Goal: Task Accomplishment & Management: Use online tool/utility

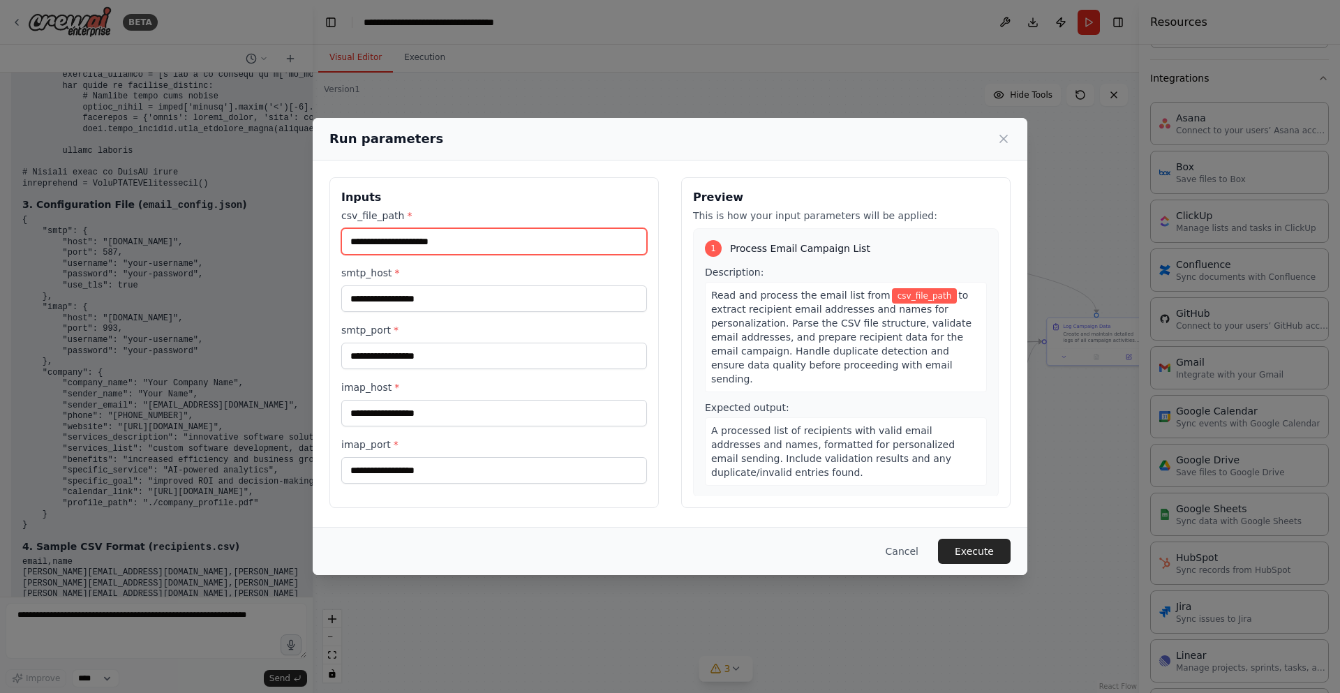
click at [461, 241] on input "csv_file_path *" at bounding box center [494, 241] width 306 height 27
click at [482, 239] on input "csv_file_path *" at bounding box center [494, 241] width 306 height 27
click at [1008, 140] on icon at bounding box center [1004, 139] width 14 height 14
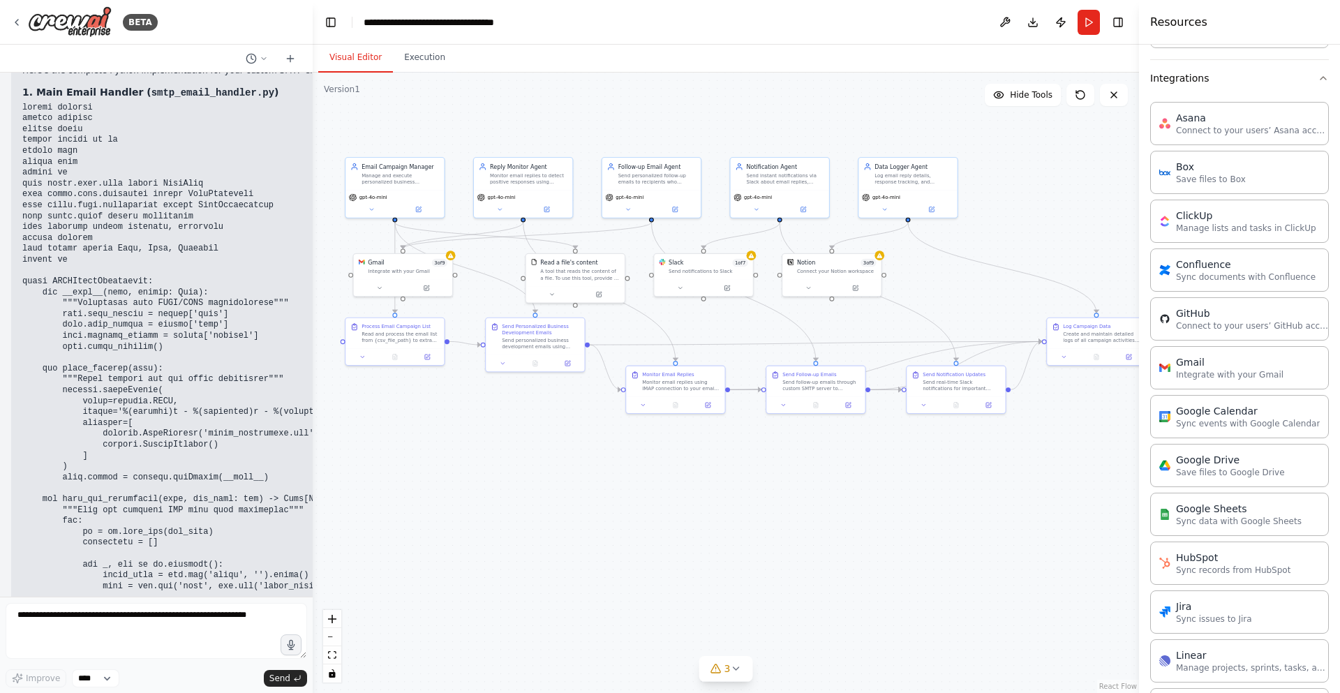
scroll to position [4557, 0]
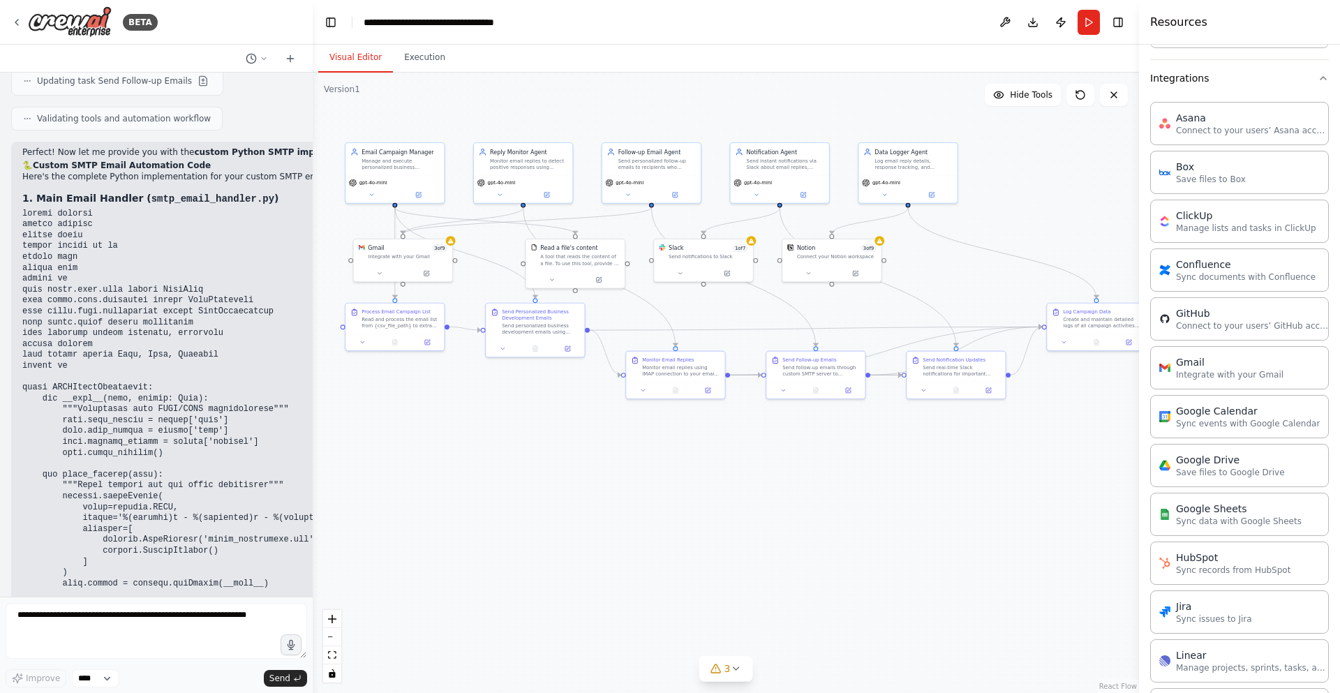
drag, startPoint x: 316, startPoint y: 373, endPoint x: 316, endPoint y: 356, distance: 17.5
click at [316, 356] on div ".deletable-edge-delete-btn { width: 20px; height: 20px; border: 0px solid #ffff…" at bounding box center [726, 383] width 826 height 621
click at [310, 363] on div "BETA Prompt for Creating a CrewAI Workflow for Email Automation: Create a CrewA…" at bounding box center [670, 346] width 1340 height 693
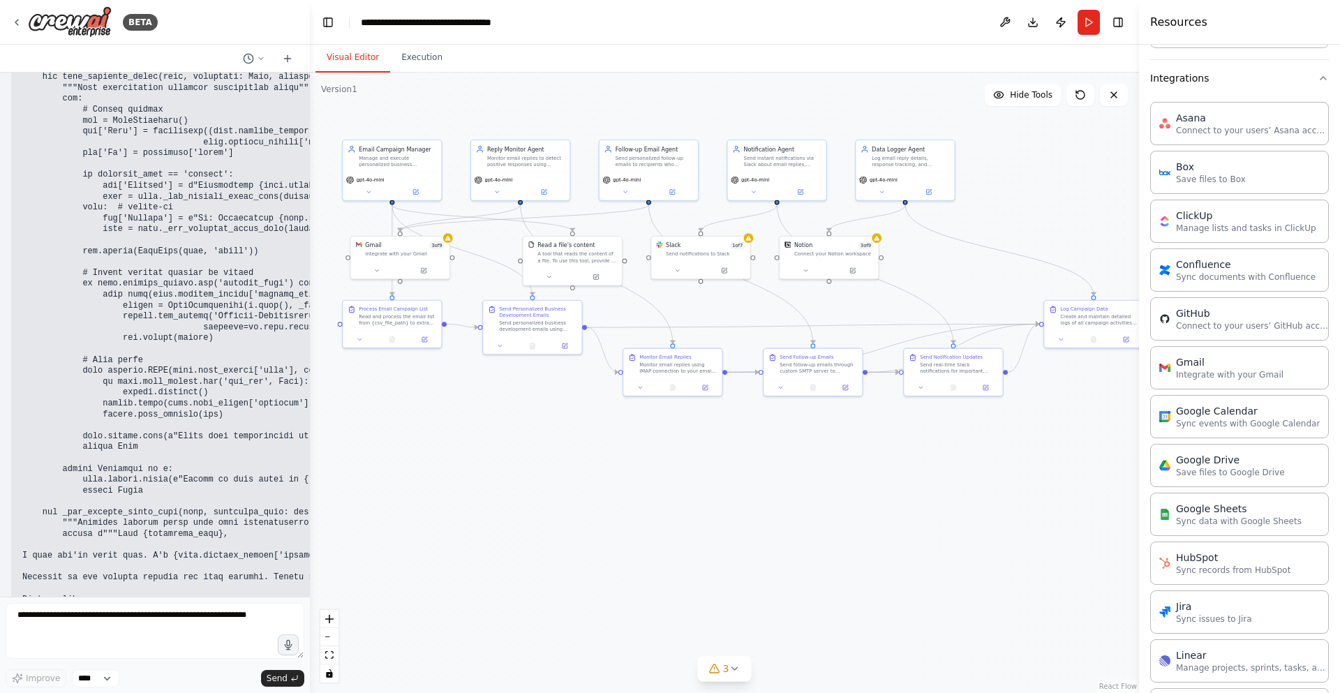
scroll to position [5475, 0]
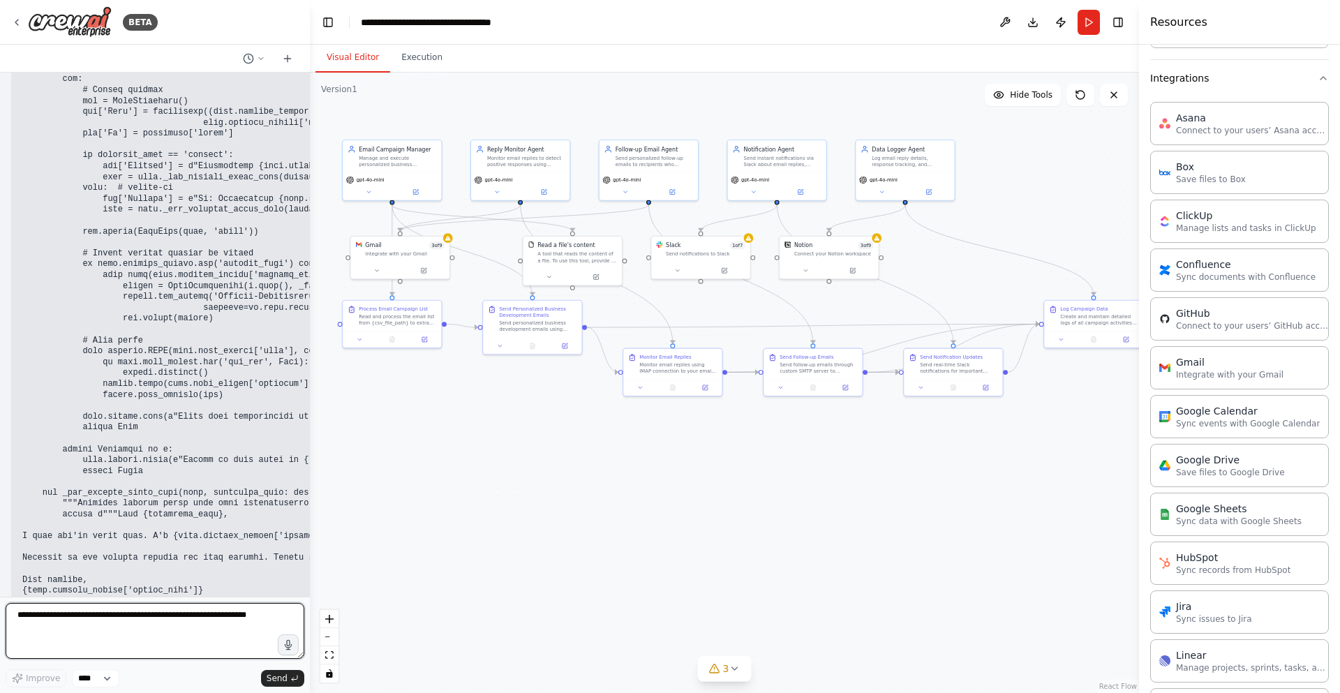
click at [160, 618] on textarea at bounding box center [155, 631] width 299 height 56
type textarea "*"
click at [173, 617] on textarea "**********" at bounding box center [155, 631] width 299 height 56
type textarea "**********"
click at [284, 676] on span "Send" at bounding box center [277, 678] width 21 height 11
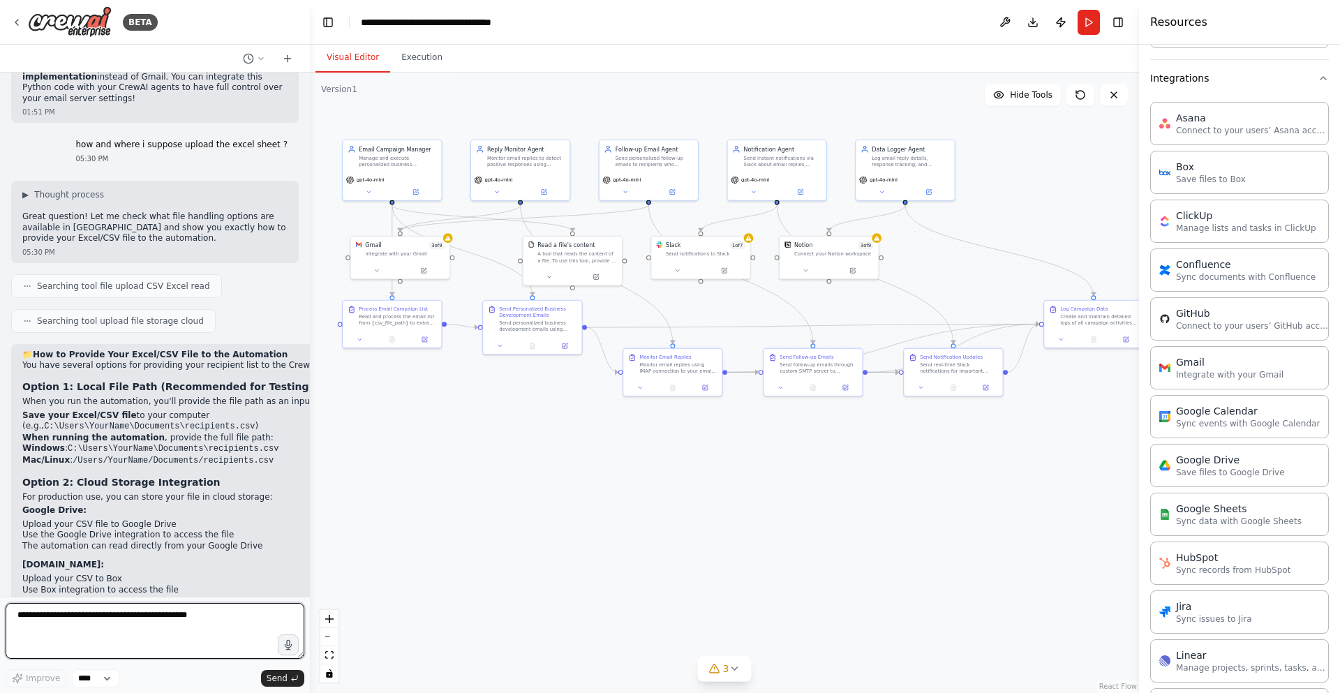
scroll to position [8572, 0]
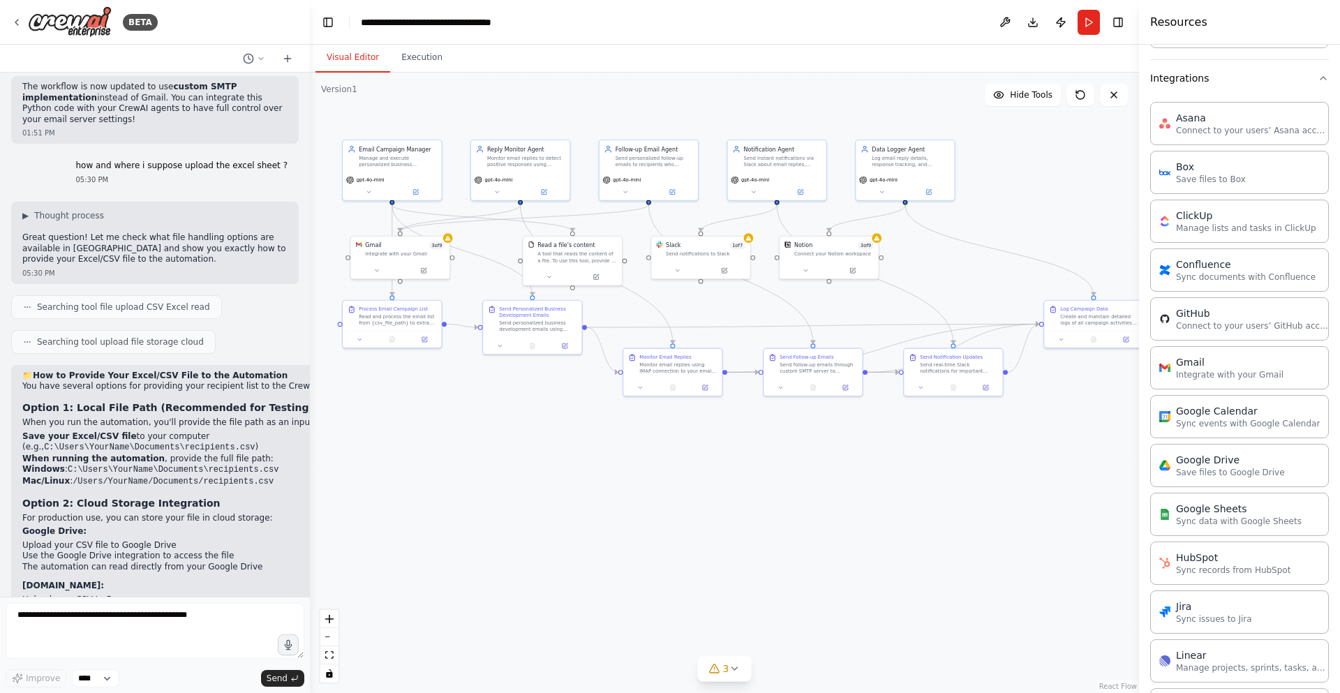
drag, startPoint x: 20, startPoint y: 487, endPoint x: 69, endPoint y: 486, distance: 48.9
click at [69, 486] on div "📁 How to Provide Your Excel/CSV File to the Automation You have several options…" at bounding box center [200, 684] width 379 height 639
copy code "email,name"
drag, startPoint x: 214, startPoint y: 239, endPoint x: 20, endPoint y: 237, distance: 193.4
click at [20, 365] on div "📁 How to Provide Your Excel/CSV File to the Automation You have several options…" at bounding box center [200, 684] width 379 height 639
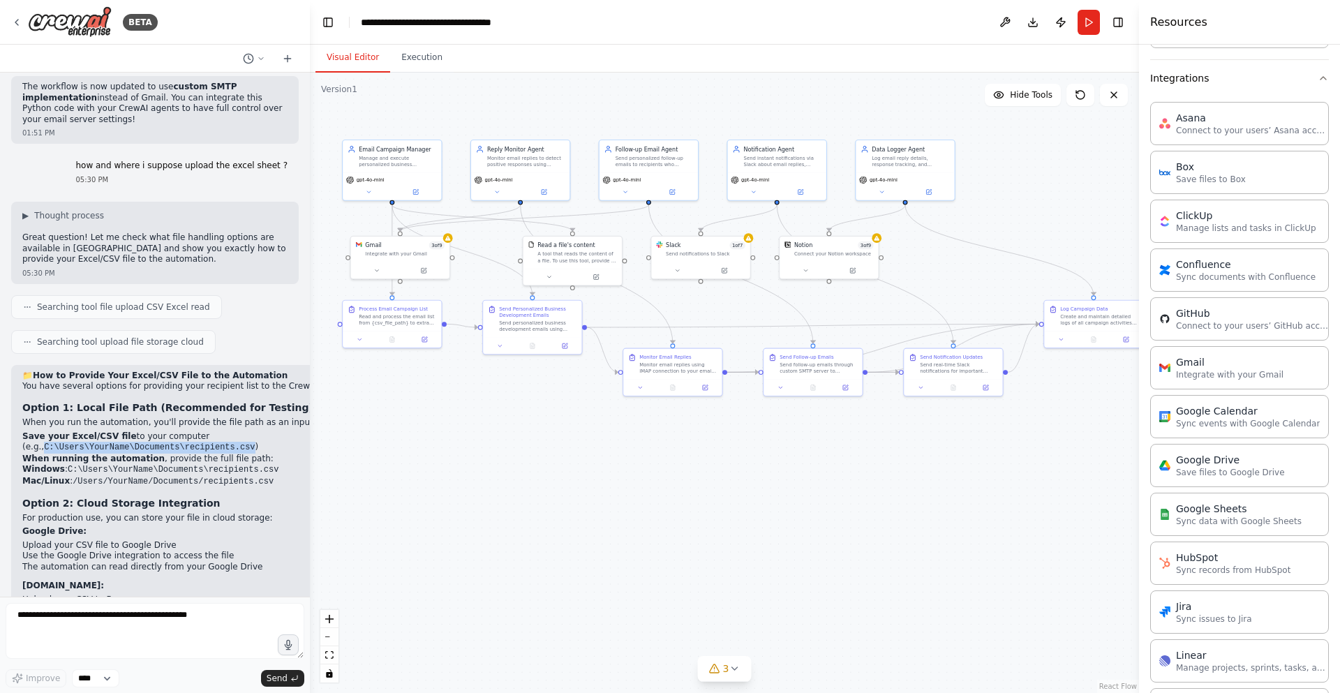
copy code "C:\Users\YourName\Documents\recipients.csv"
click at [194, 443] on code "C:\Users\YourName\Documents\recipients.csv" at bounding box center [149, 448] width 211 height 10
click at [153, 443] on code "C:\Users\YourName\Documents\recipients.csv" at bounding box center [149, 448] width 211 height 10
drag, startPoint x: 146, startPoint y: 237, endPoint x: 215, endPoint y: 237, distance: 69.1
click at [215, 443] on code "C:\Users\YourName\Documents\recipients.csv" at bounding box center [149, 448] width 211 height 10
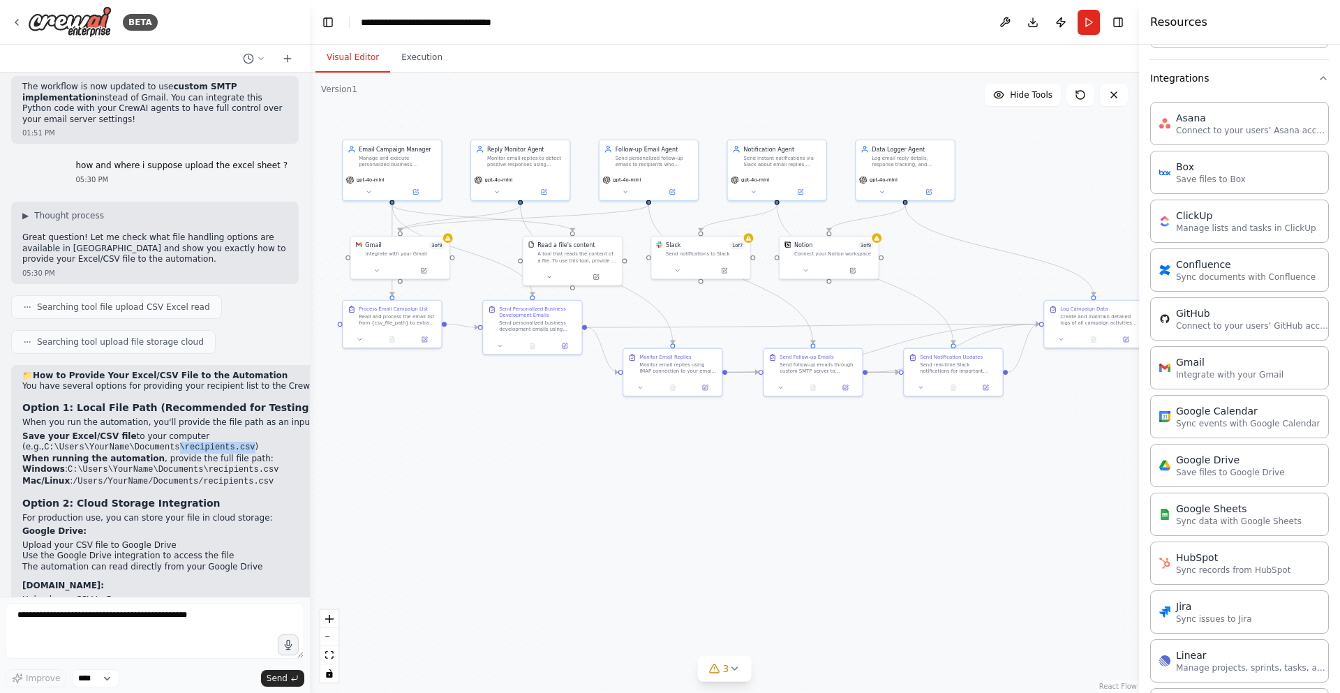
copy code "\recipients.csv"
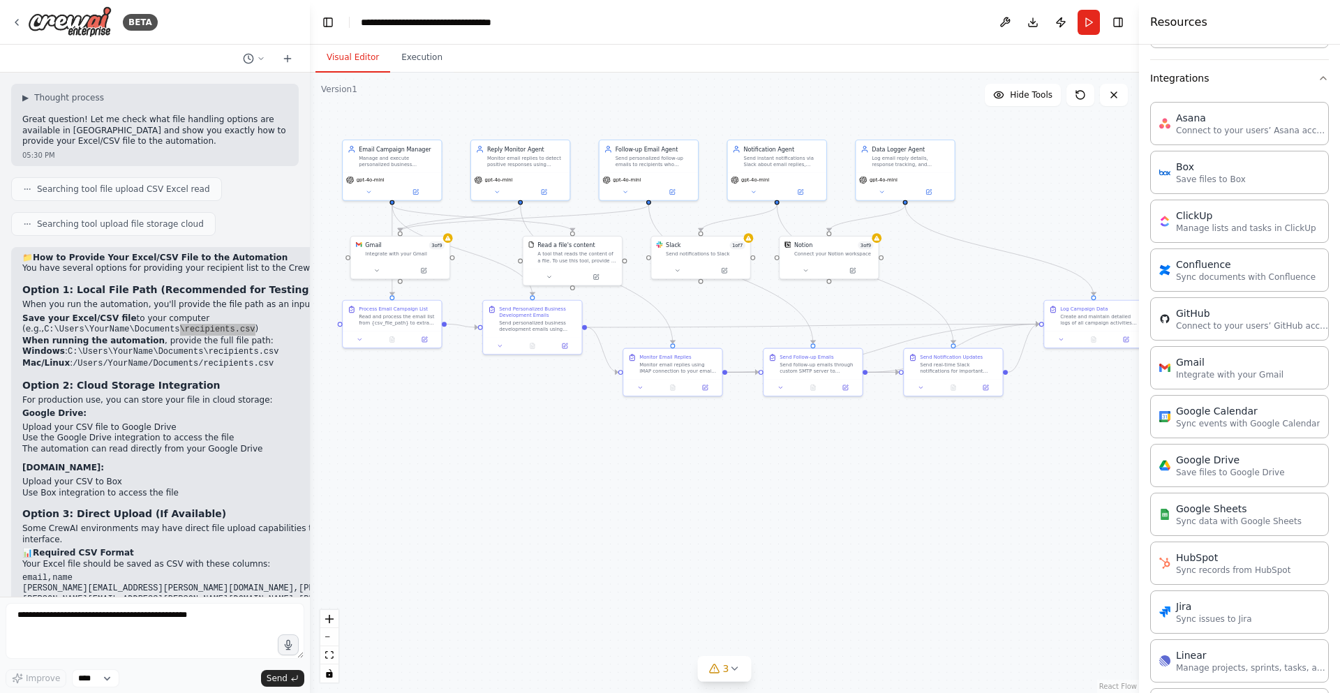
scroll to position [8782, 0]
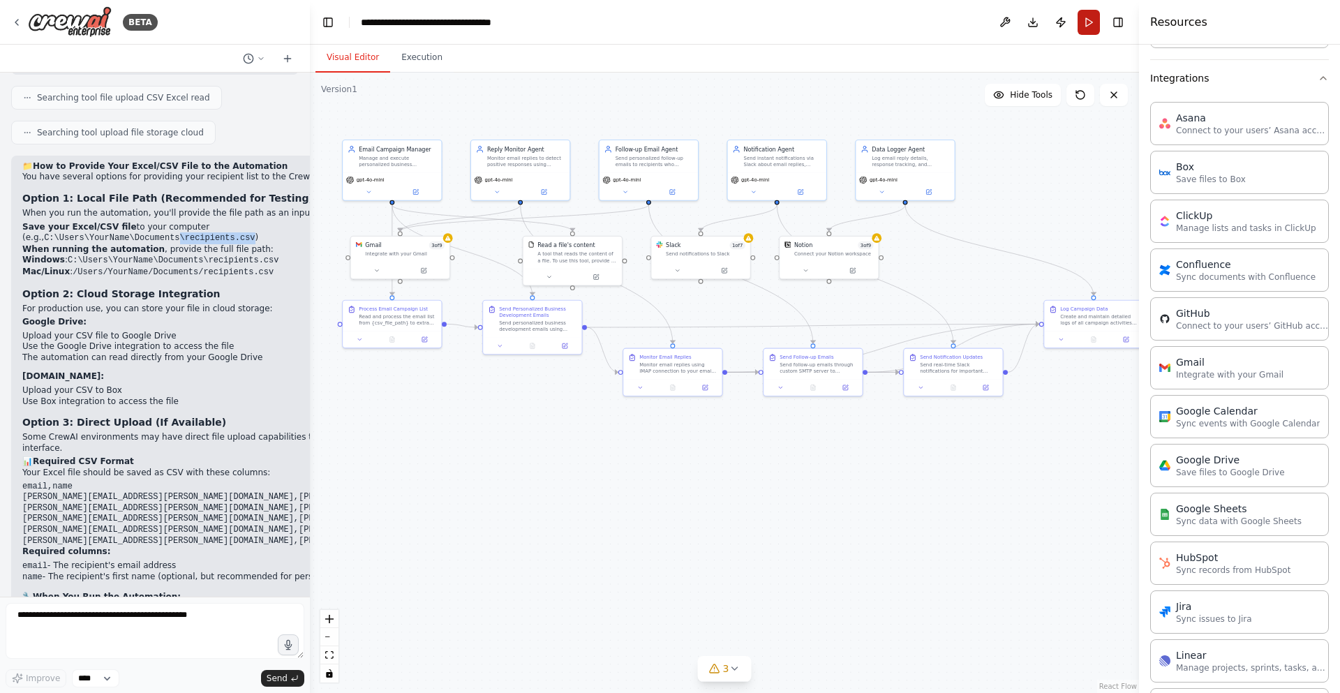
click at [1091, 29] on button "Run" at bounding box center [1089, 22] width 22 height 25
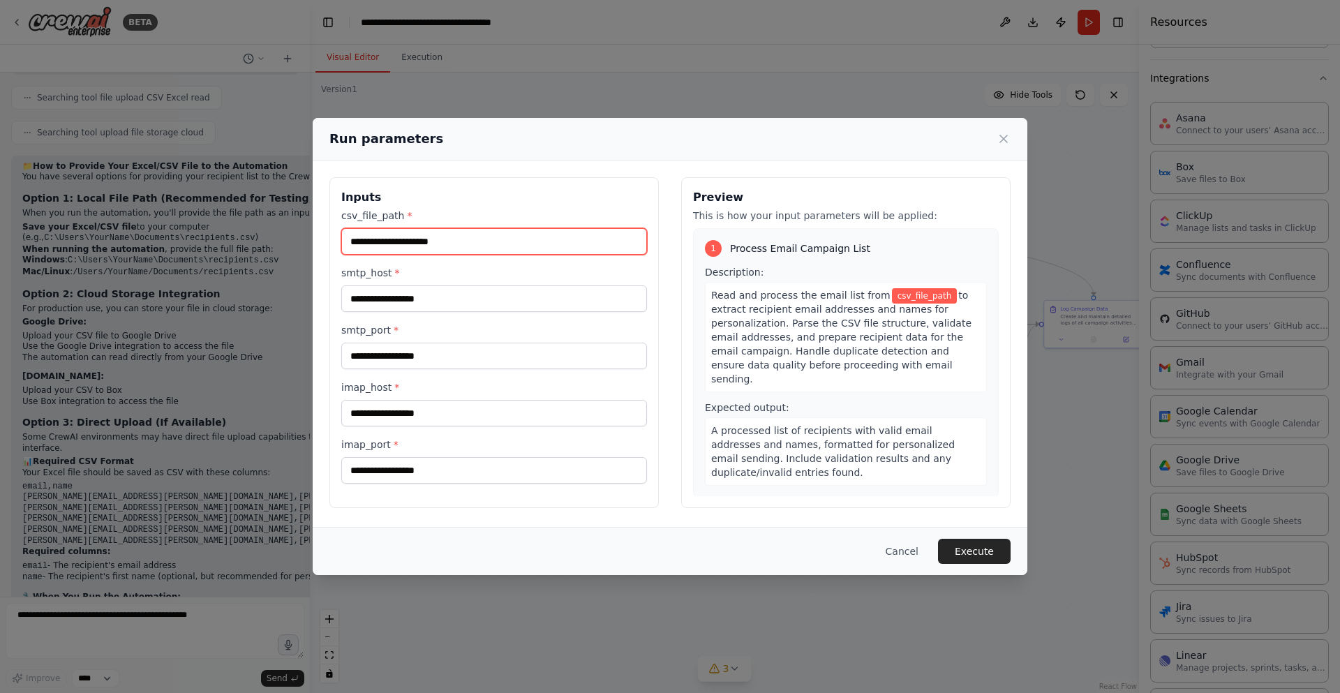
click at [409, 237] on input "csv_file_path *" at bounding box center [494, 241] width 306 height 27
paste input "**********"
click at [519, 235] on input "**********" at bounding box center [494, 241] width 306 height 27
paste input "**********"
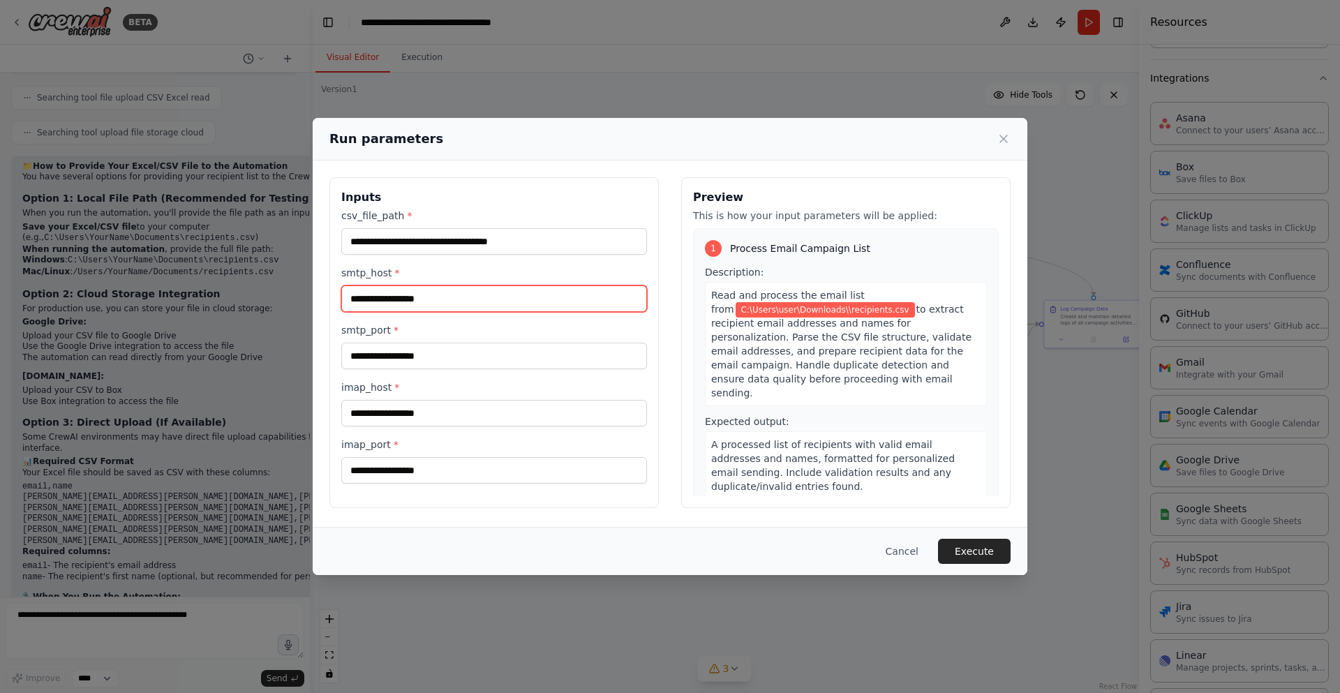
click at [503, 300] on input "smtp_host *" at bounding box center [494, 299] width 306 height 27
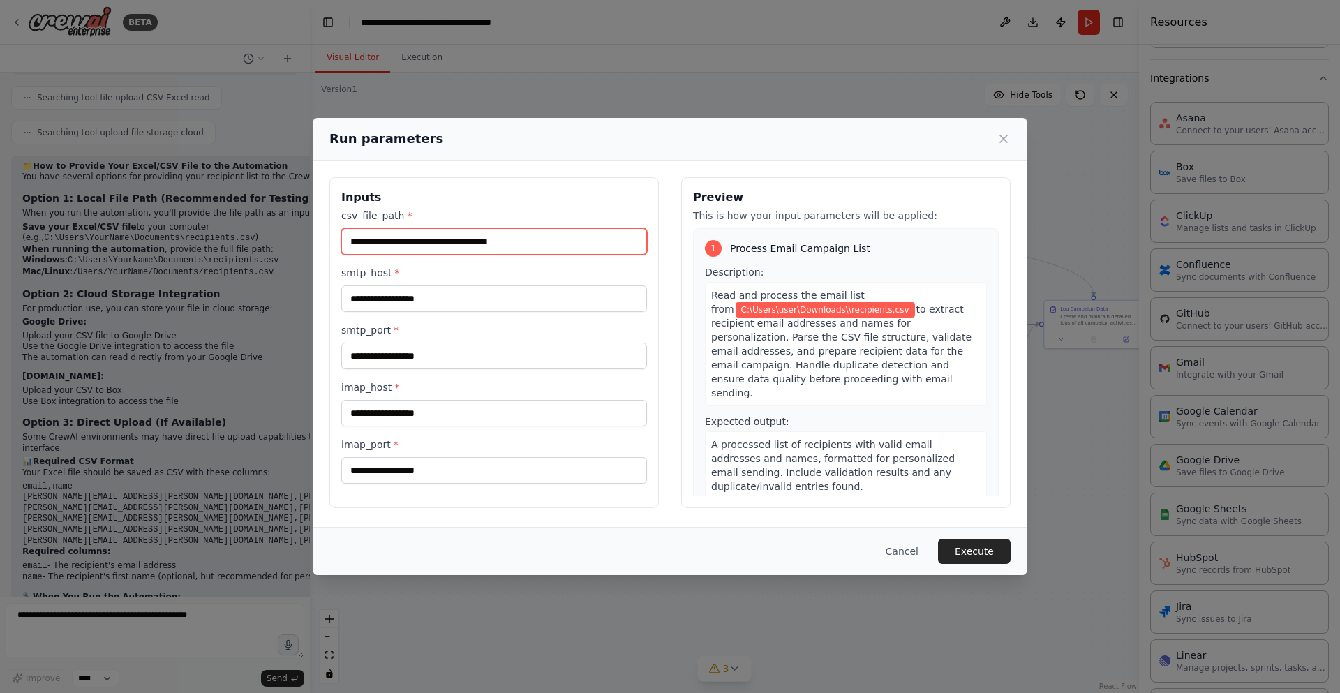
click at [482, 231] on input "**********" at bounding box center [494, 241] width 306 height 27
click at [463, 242] on input "**********" at bounding box center [494, 241] width 306 height 27
click at [462, 242] on input "**********" at bounding box center [494, 241] width 306 height 27
type input "**********"
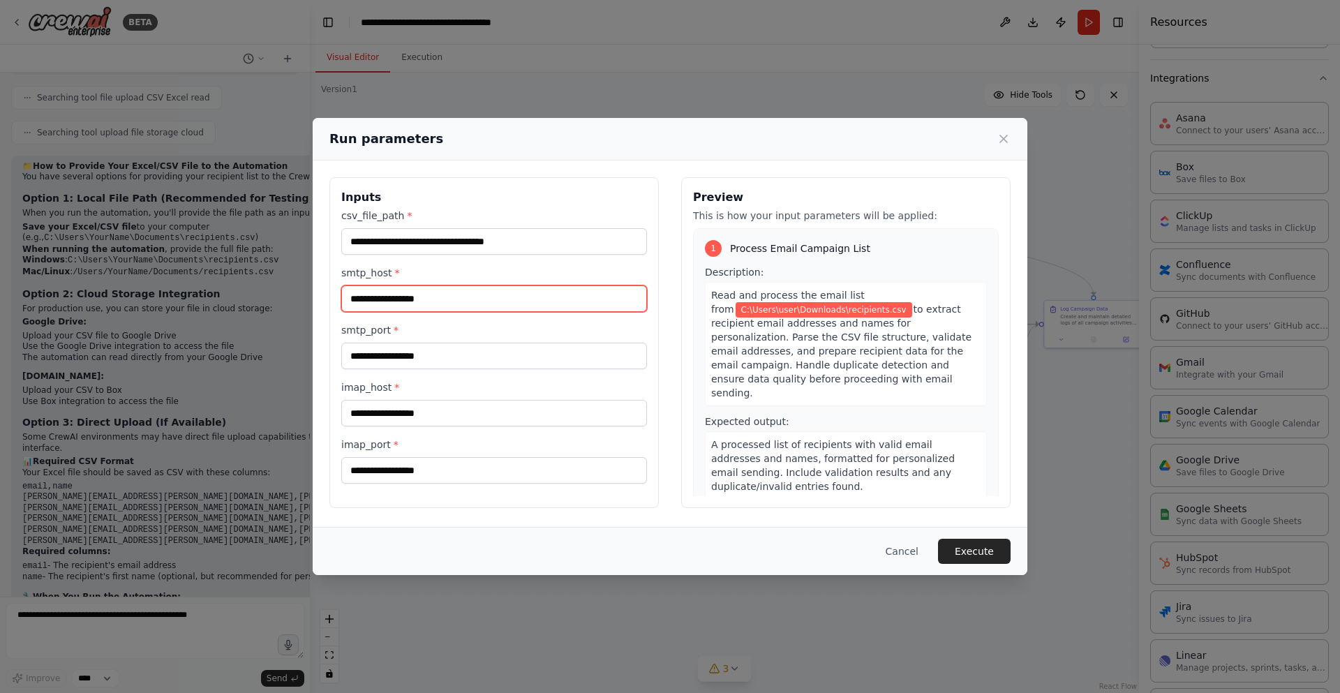
click at [447, 291] on input "smtp_host *" at bounding box center [494, 299] width 306 height 27
paste input "**********"
type input "**********"
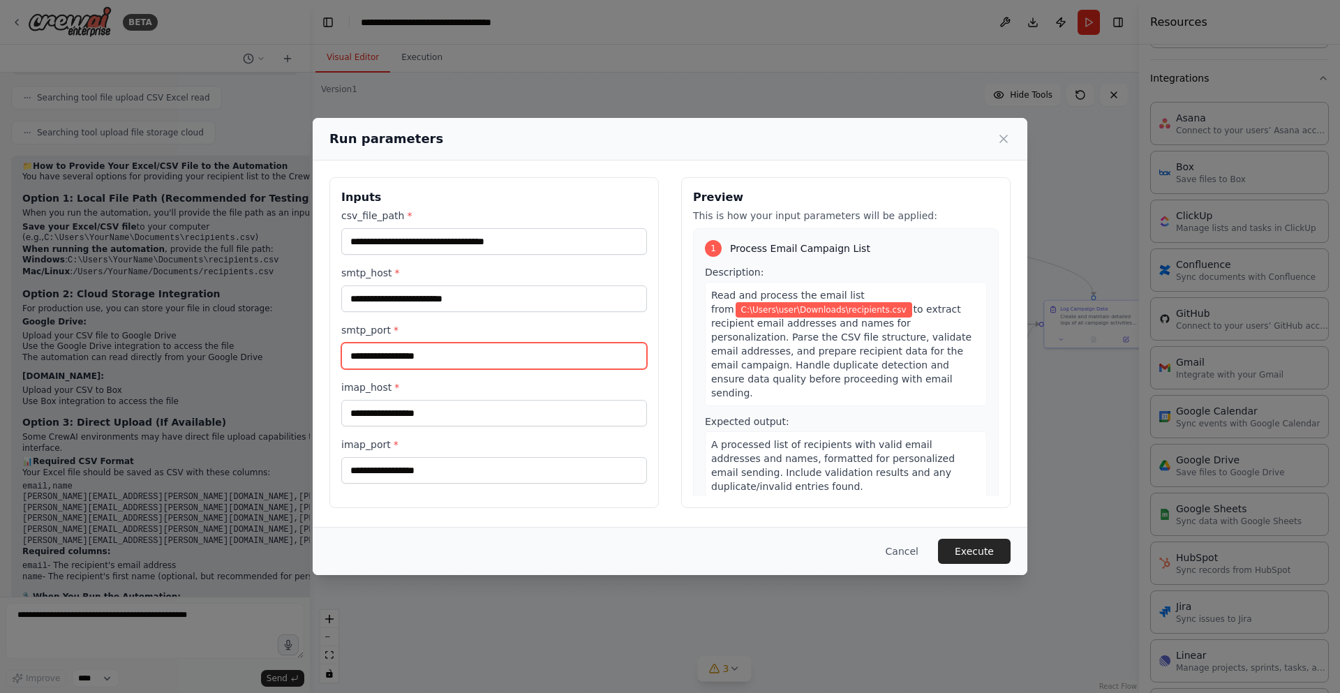
click at [445, 357] on input "smtp_port *" at bounding box center [494, 356] width 306 height 27
type input "***"
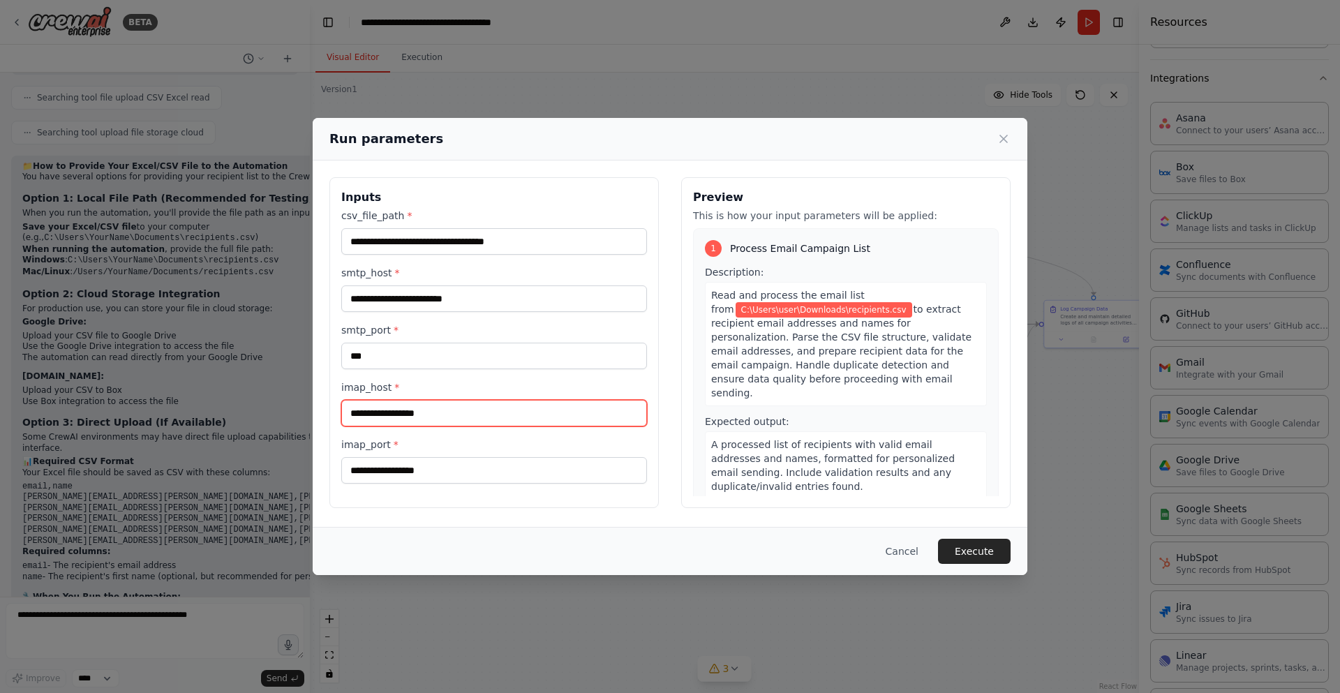
click at [429, 403] on input "imap_host *" at bounding box center [494, 413] width 306 height 27
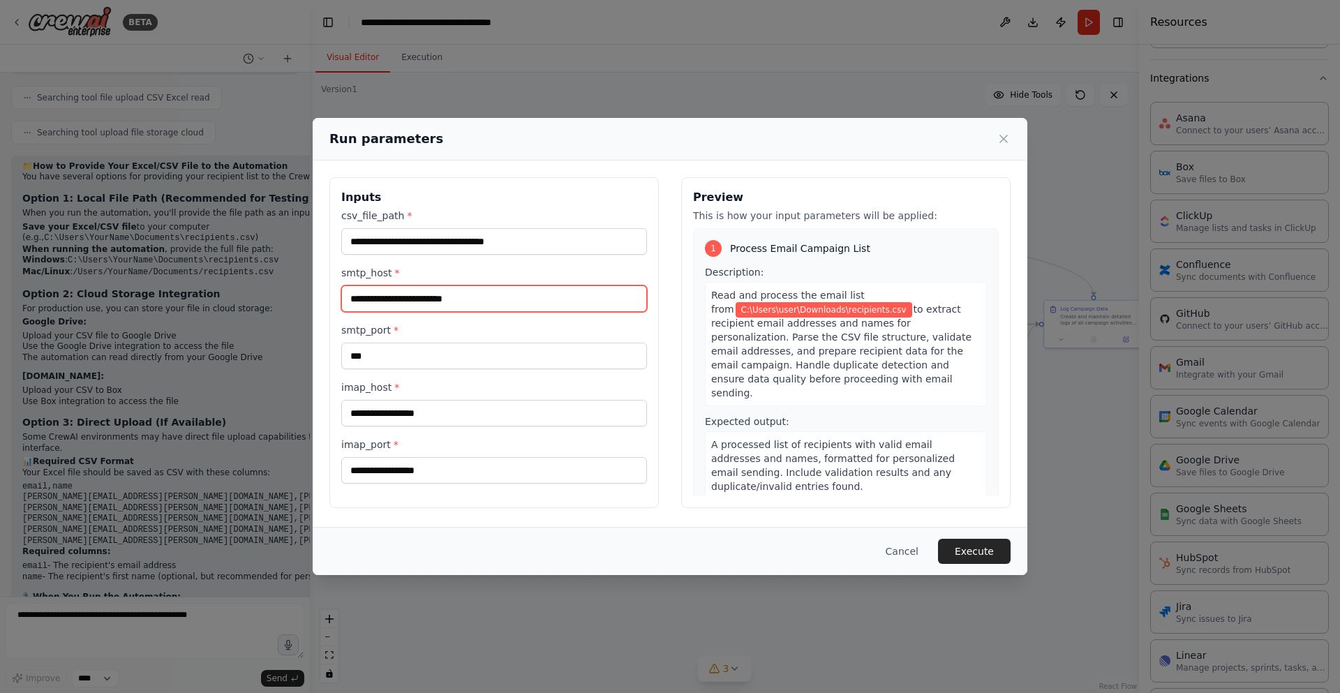
click at [477, 293] on input "**********" at bounding box center [494, 299] width 306 height 27
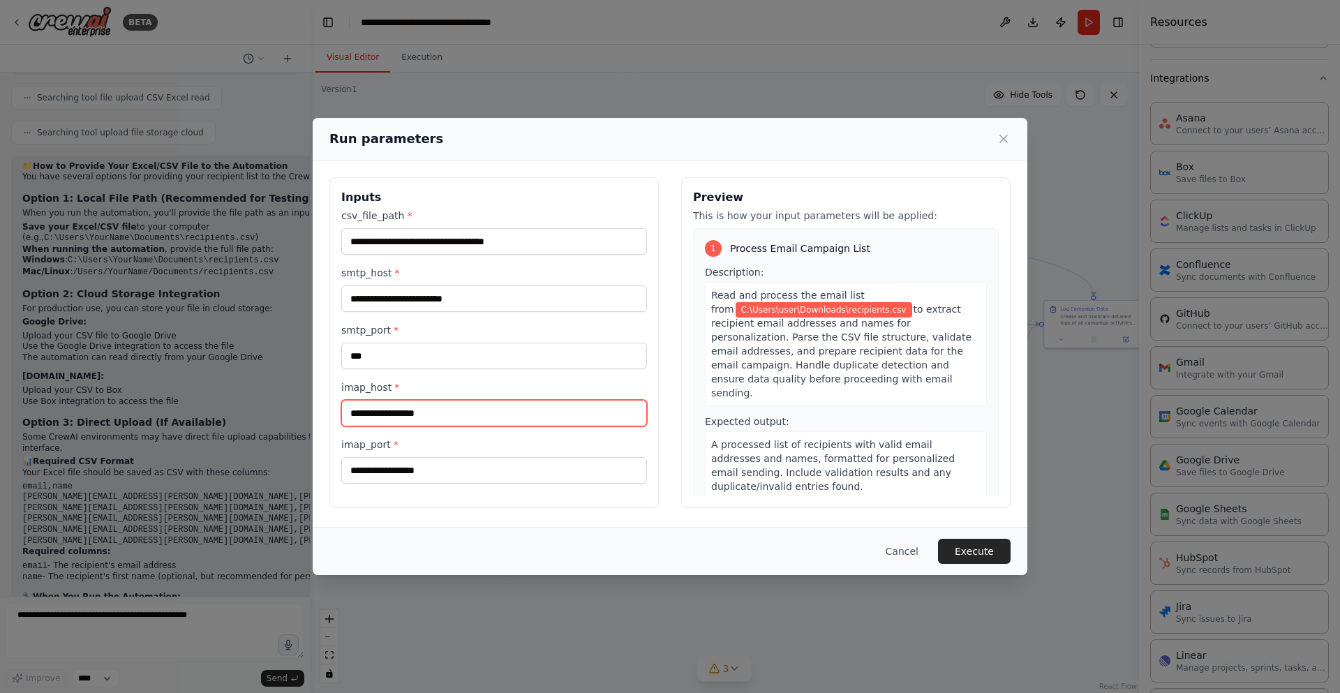
click at [440, 417] on input "imap_host *" at bounding box center [494, 413] width 306 height 27
paste input "**********"
type input "**********"
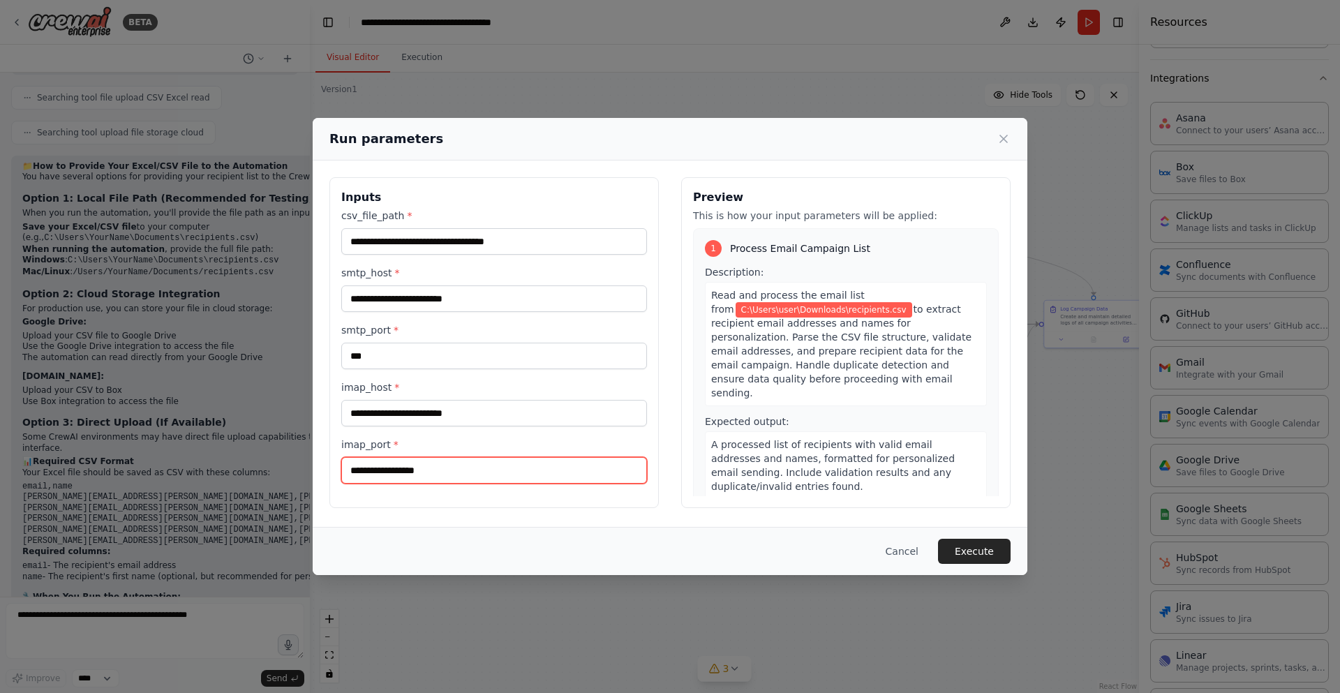
click at [435, 463] on input "imap_port *" at bounding box center [494, 470] width 306 height 27
type input "***"
click at [999, 252] on div "Preview This is how your input parameters will be applied: 1 Process Email Camp…" at bounding box center [845, 342] width 329 height 331
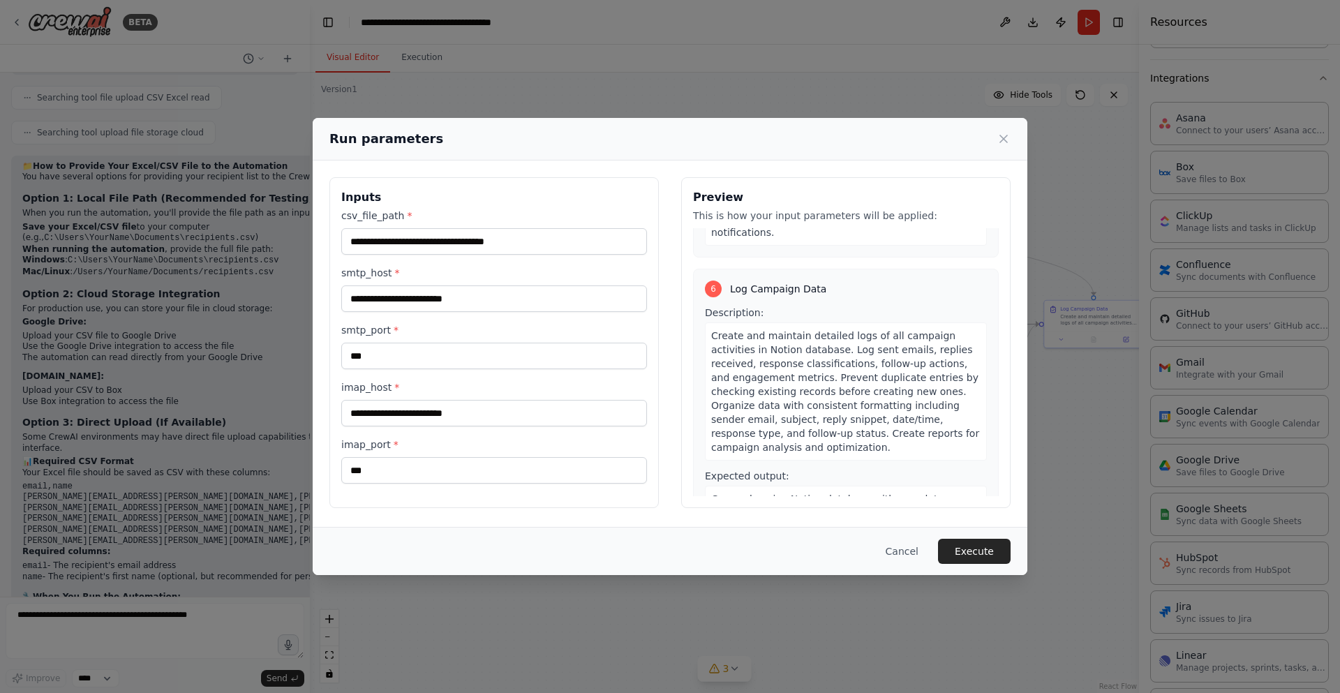
scroll to position [0, 0]
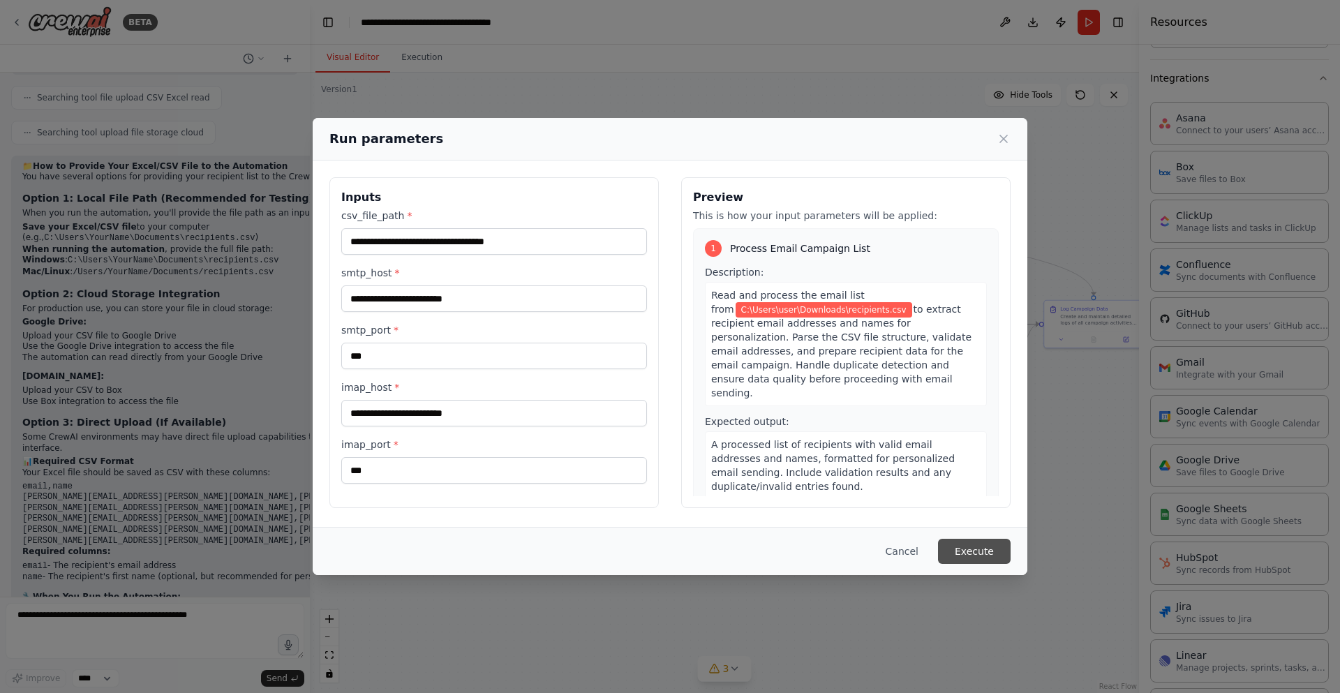
click at [996, 551] on button "Execute" at bounding box center [974, 551] width 73 height 25
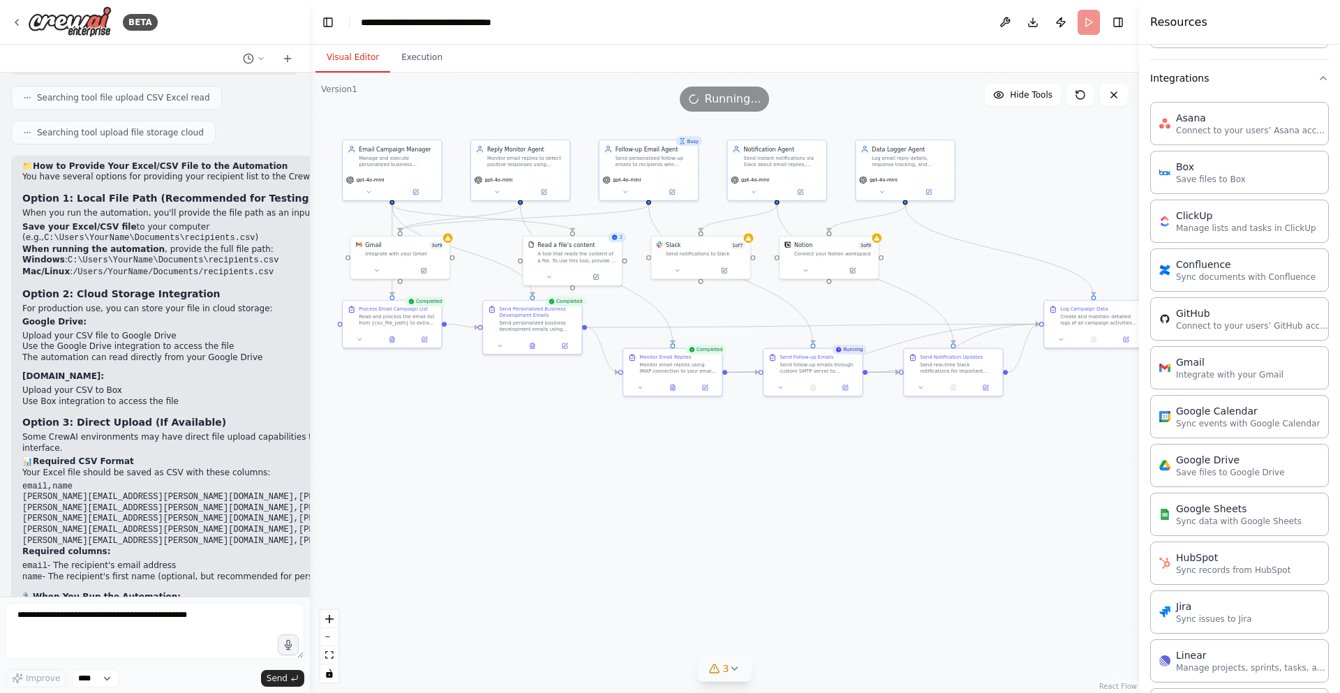
click at [729, 671] on icon at bounding box center [734, 668] width 11 height 11
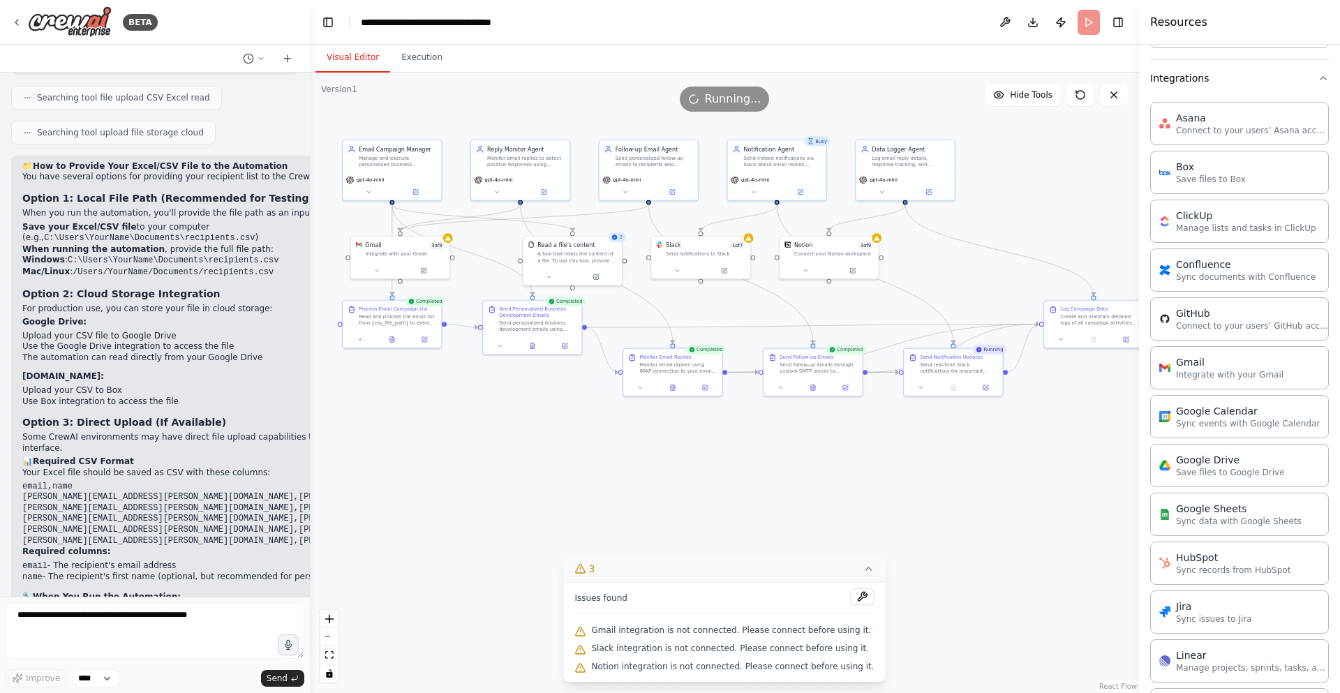
click at [863, 570] on icon at bounding box center [868, 568] width 11 height 11
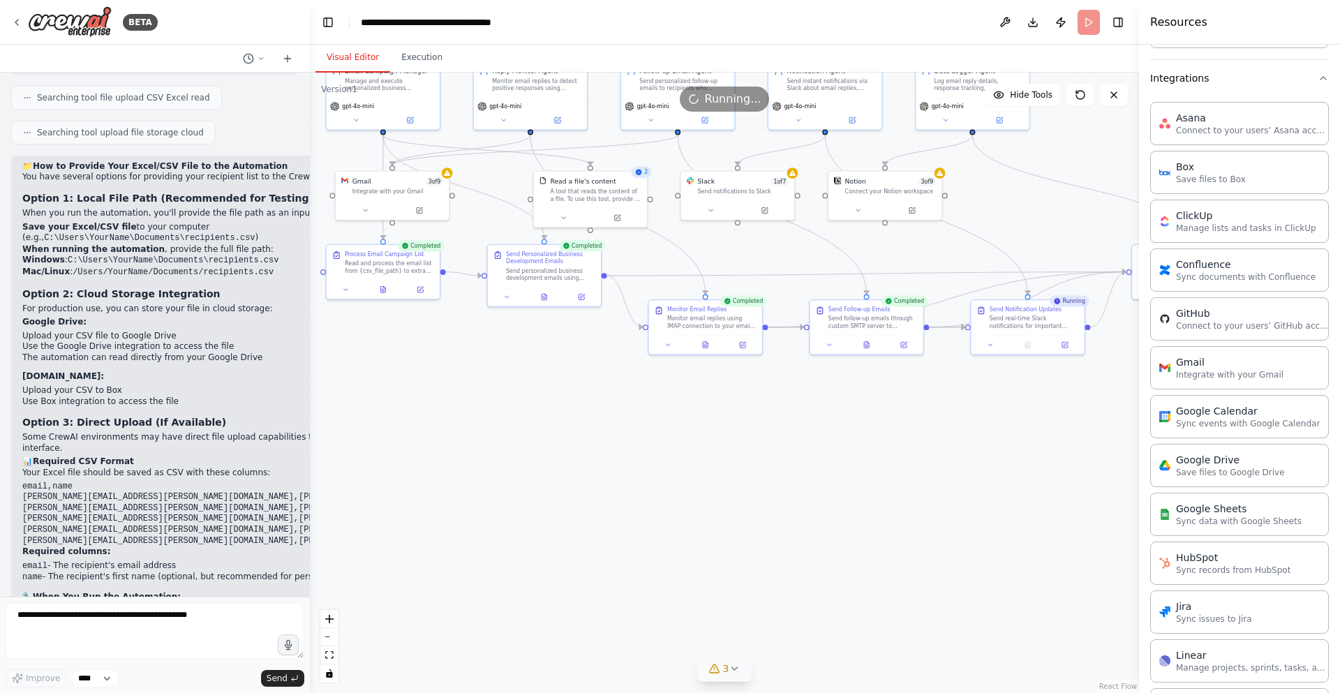
click at [764, 446] on div ".deletable-edge-delete-btn { width: 20px; height: 20px; border: 0px solid #ffff…" at bounding box center [724, 383] width 829 height 621
click at [716, 209] on button at bounding box center [711, 208] width 52 height 11
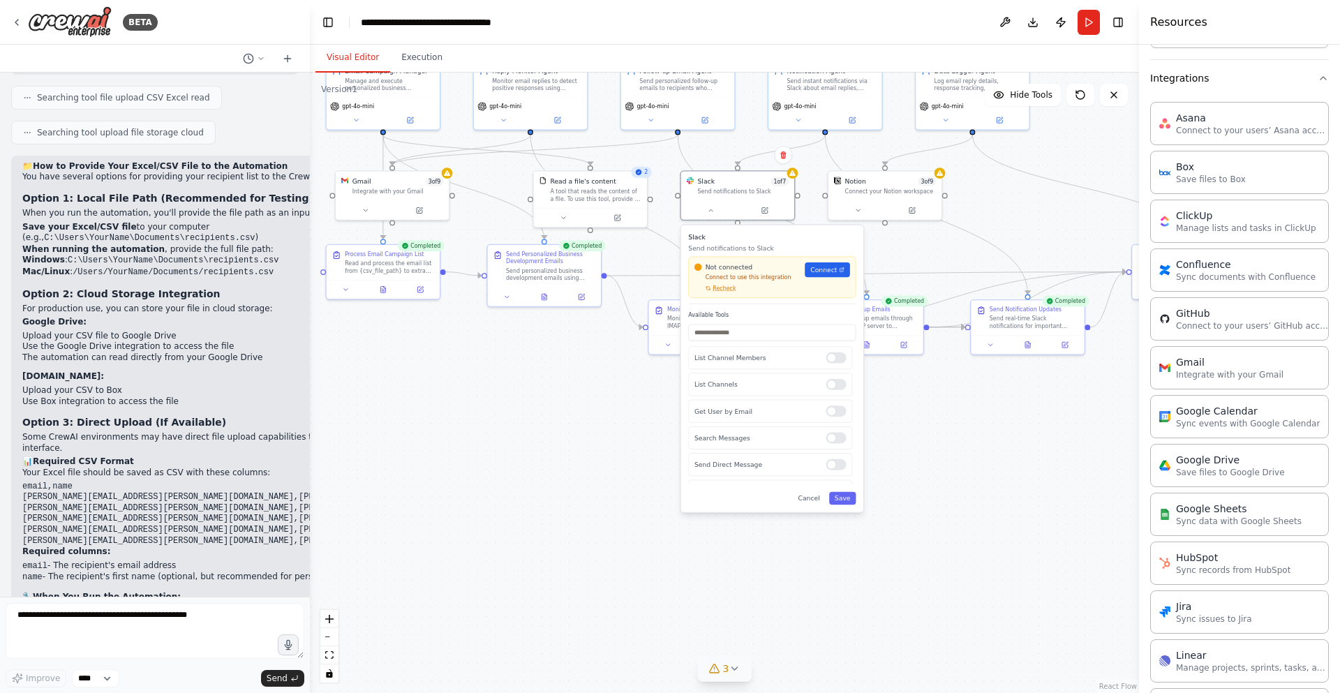
click at [900, 469] on div ".deletable-edge-delete-btn { width: 20px; height: 20px; border: 0px solid #ffff…" at bounding box center [724, 383] width 829 height 621
click at [914, 482] on div ".deletable-edge-delete-btn { width: 20px; height: 20px; border: 0px solid #ffff…" at bounding box center [724, 383] width 829 height 621
click at [724, 286] on span "Recheck" at bounding box center [724, 289] width 23 height 8
click at [655, 413] on div ".deletable-edge-delete-btn { width: 20px; height: 20px; border: 0px solid #ffff…" at bounding box center [724, 383] width 829 height 621
drag, startPoint x: 705, startPoint y: 316, endPoint x: 729, endPoint y: 587, distance: 272.6
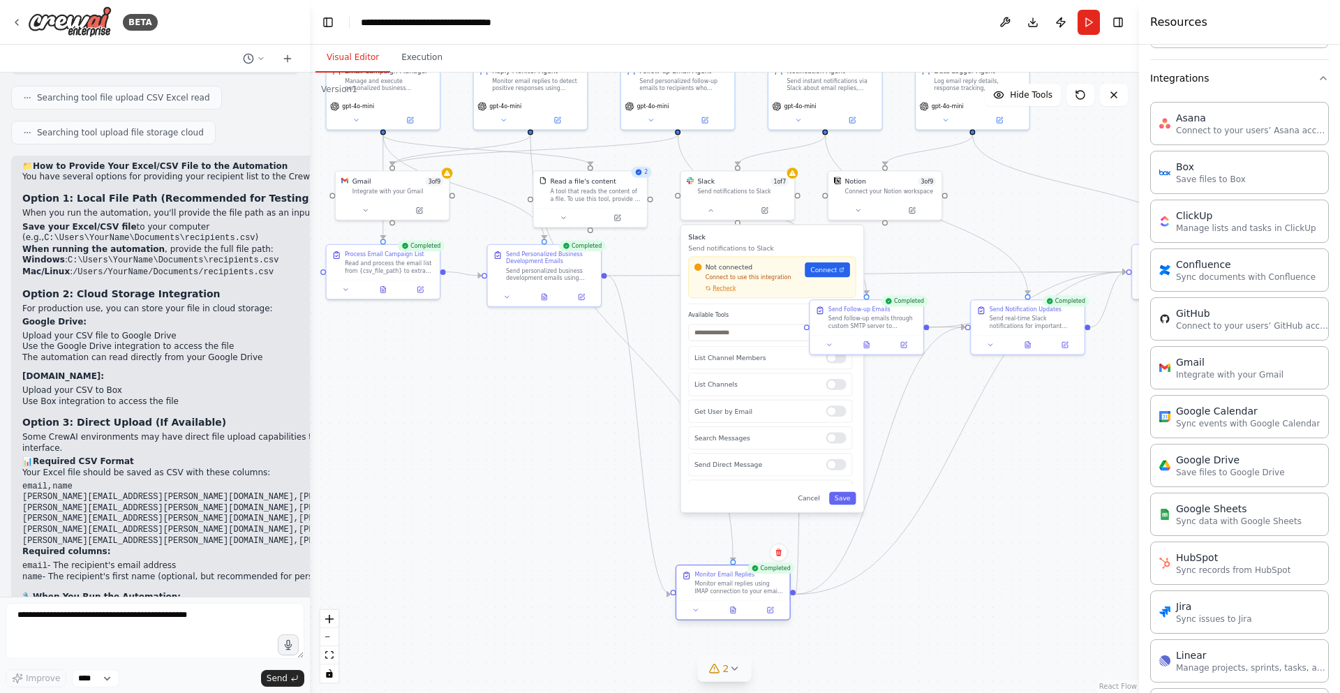
click at [729, 587] on div "Monitor email replies using IMAP connection to your email server. Connect to {i…" at bounding box center [739, 587] width 89 height 15
drag, startPoint x: 868, startPoint y: 326, endPoint x: 963, endPoint y: 459, distance: 163.1
click at [963, 459] on div "Send Follow-up Emails Send follow-up emails through custom SMTP server to recip…" at bounding box center [963, 444] width 113 height 35
click at [719, 290] on span "Recheck" at bounding box center [724, 289] width 23 height 8
click at [854, 500] on button "Save" at bounding box center [842, 498] width 27 height 13
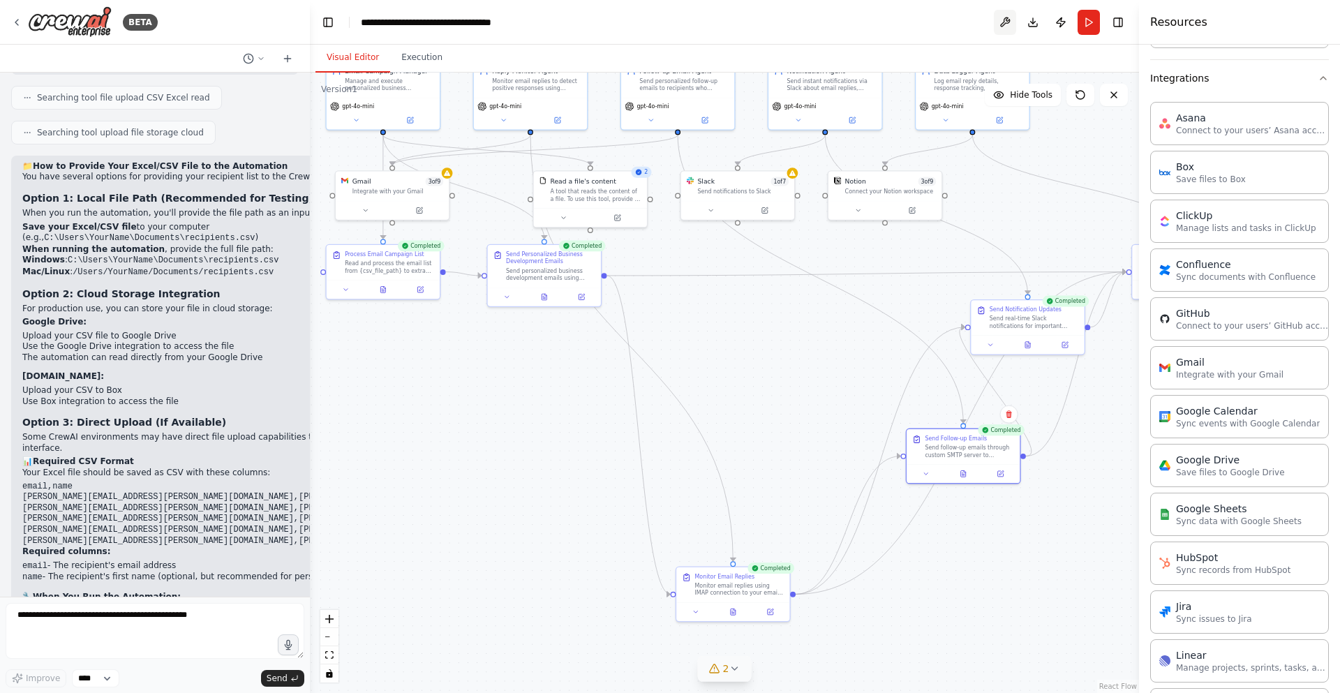
click at [1004, 21] on button at bounding box center [1005, 22] width 22 height 25
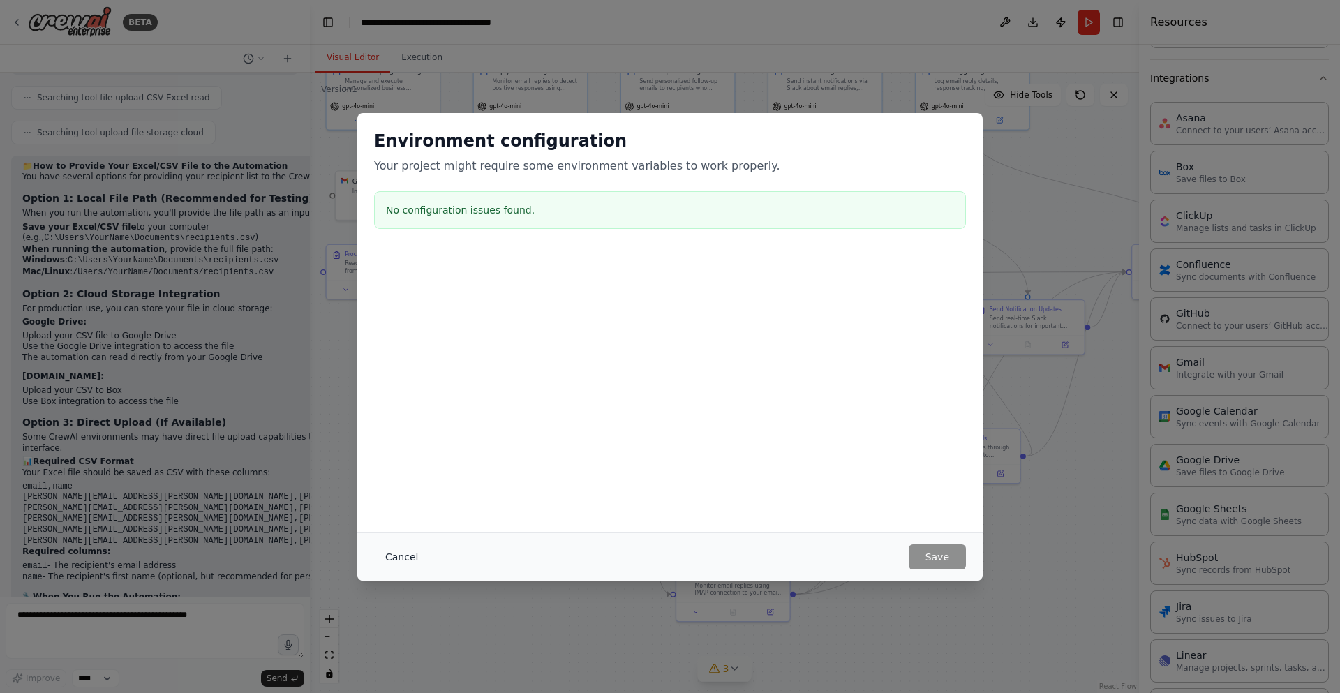
click at [415, 555] on button "Cancel" at bounding box center [401, 556] width 55 height 25
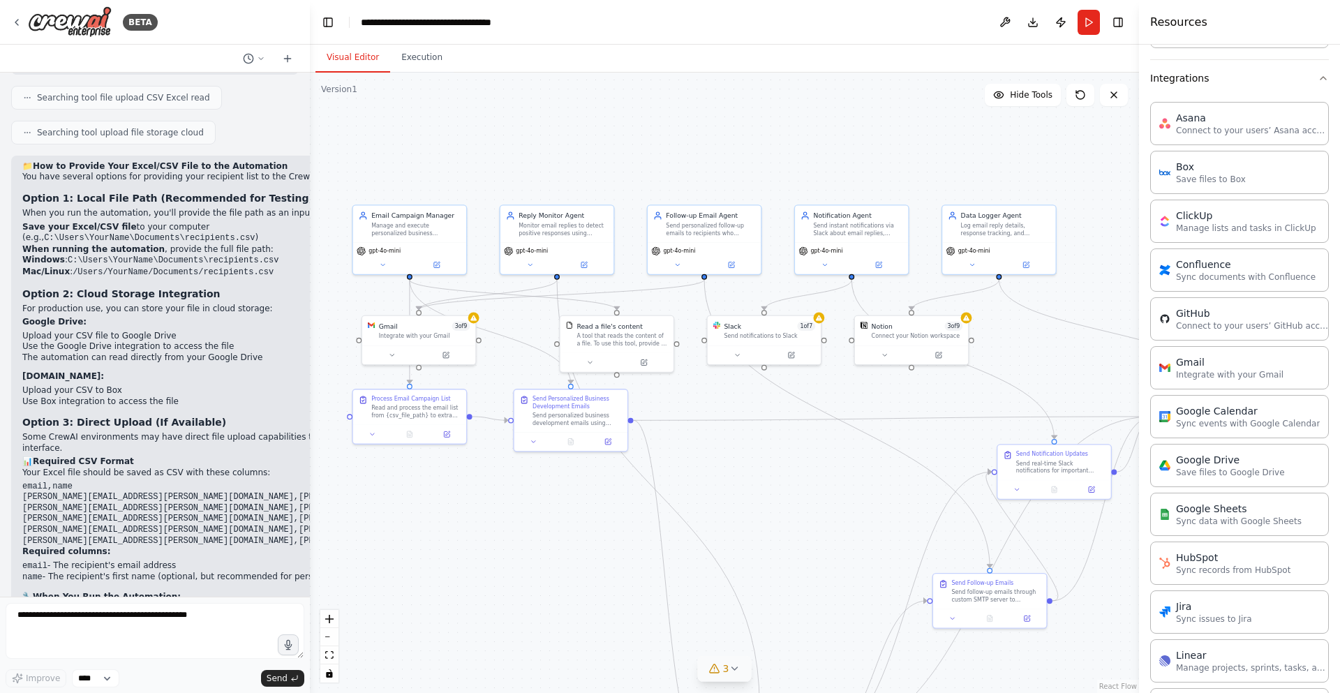
drag, startPoint x: 780, startPoint y: 361, endPoint x: 807, endPoint y: 506, distance: 147.6
click at [807, 506] on div ".deletable-edge-delete-btn { width: 20px; height: 20px; border: 0px solid #ffff…" at bounding box center [724, 383] width 829 height 621
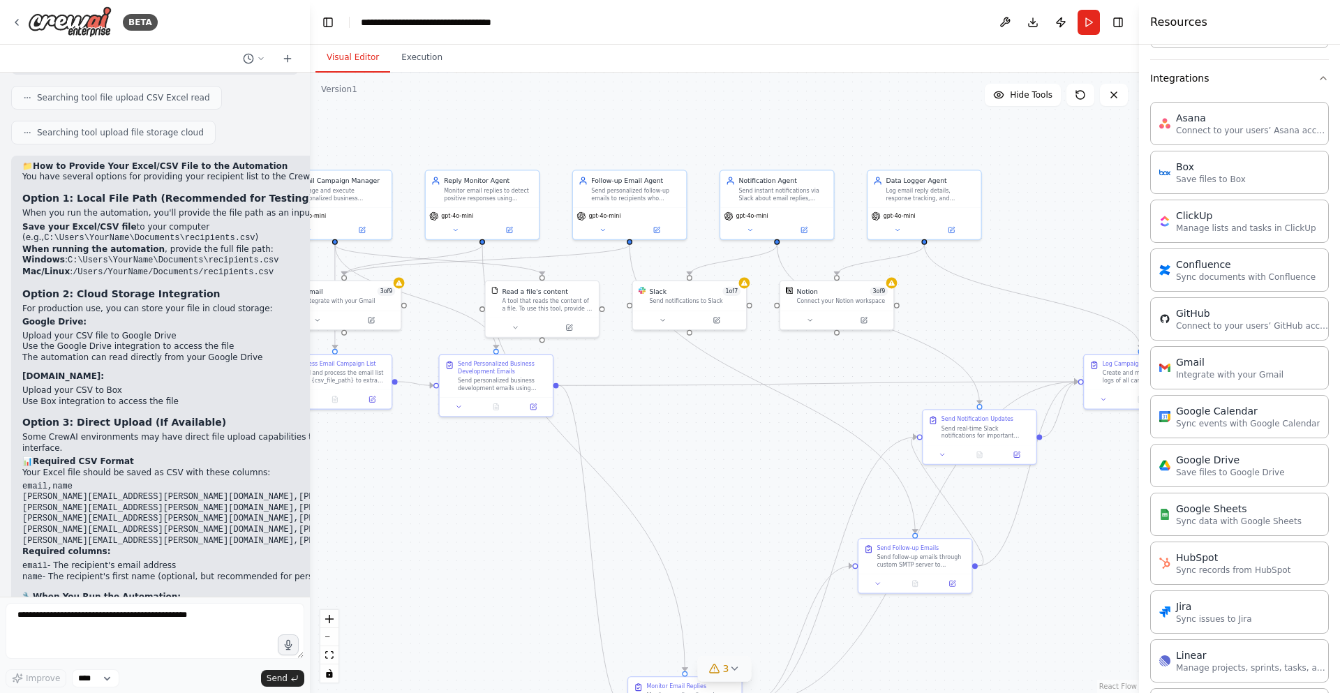
drag, startPoint x: 795, startPoint y: 488, endPoint x: 732, endPoint y: 461, distance: 68.2
click at [732, 461] on div ".deletable-edge-delete-btn { width: 20px; height: 20px; border: 0px solid #ffff…" at bounding box center [724, 383] width 829 height 621
click at [1096, 24] on button "Run" at bounding box center [1089, 22] width 22 height 25
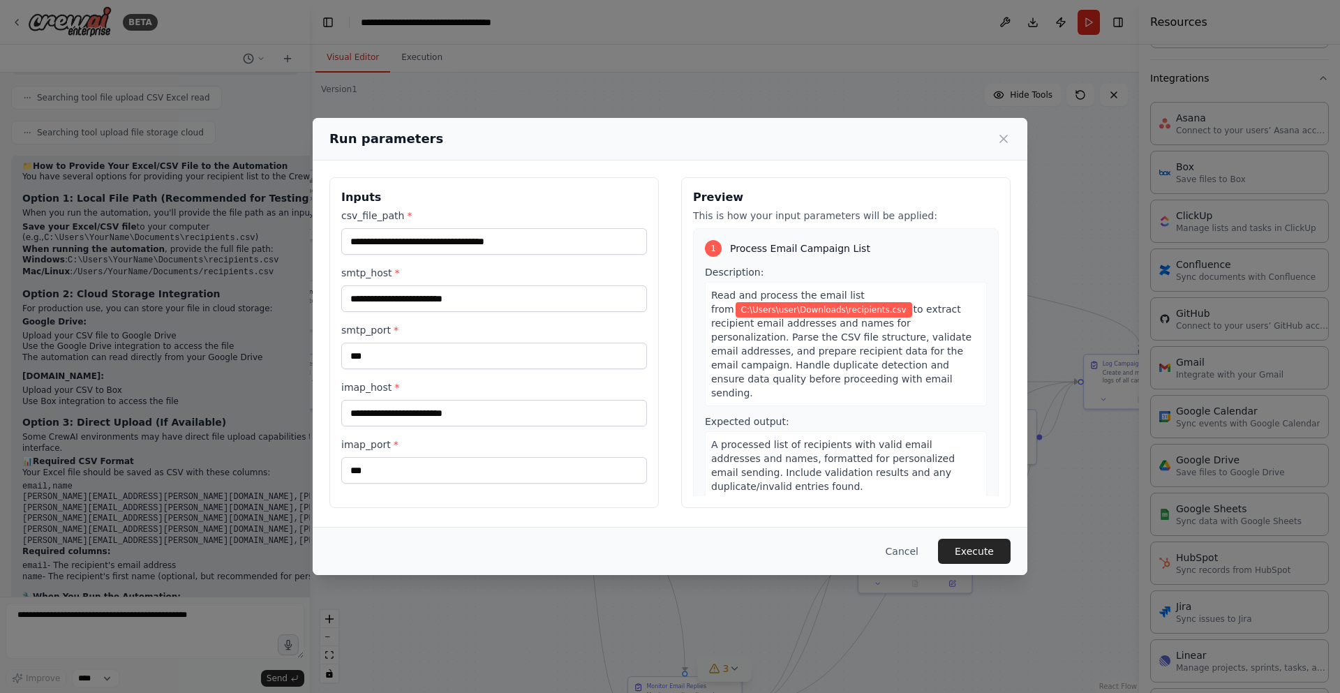
click at [422, 59] on div "**********" at bounding box center [670, 346] width 1340 height 693
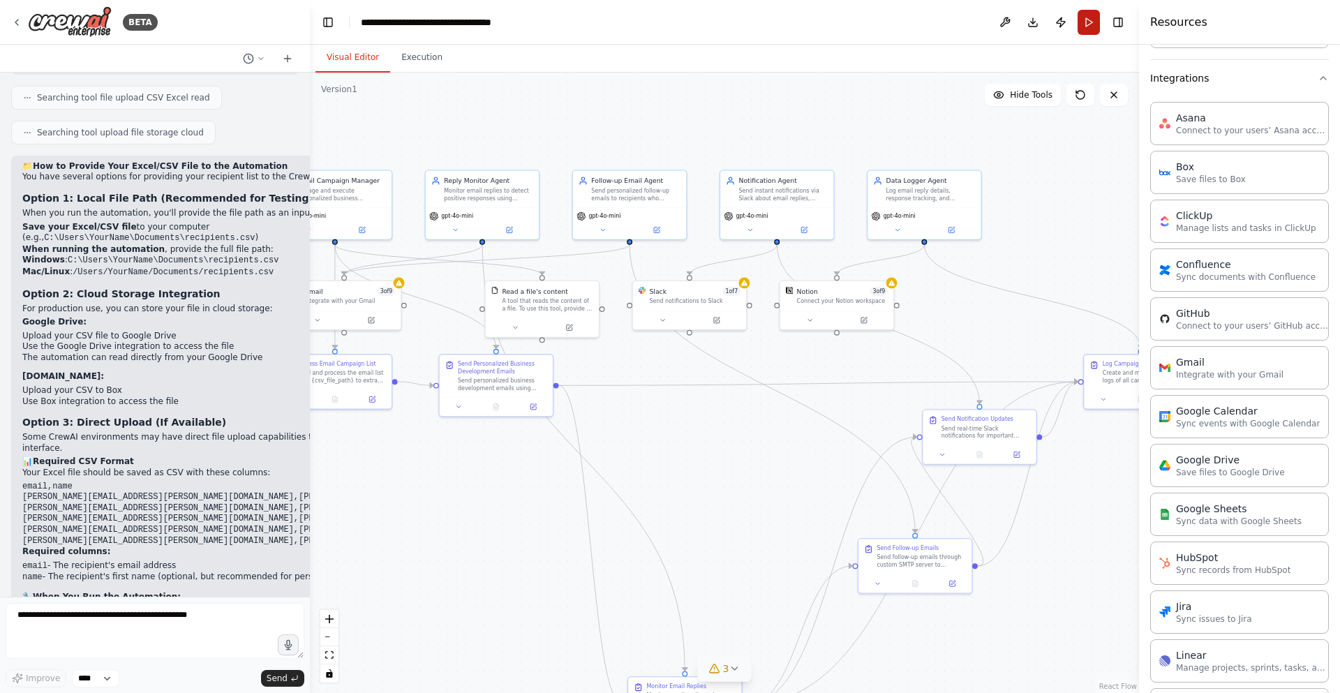
click at [1095, 25] on button "Run" at bounding box center [1089, 22] width 22 height 25
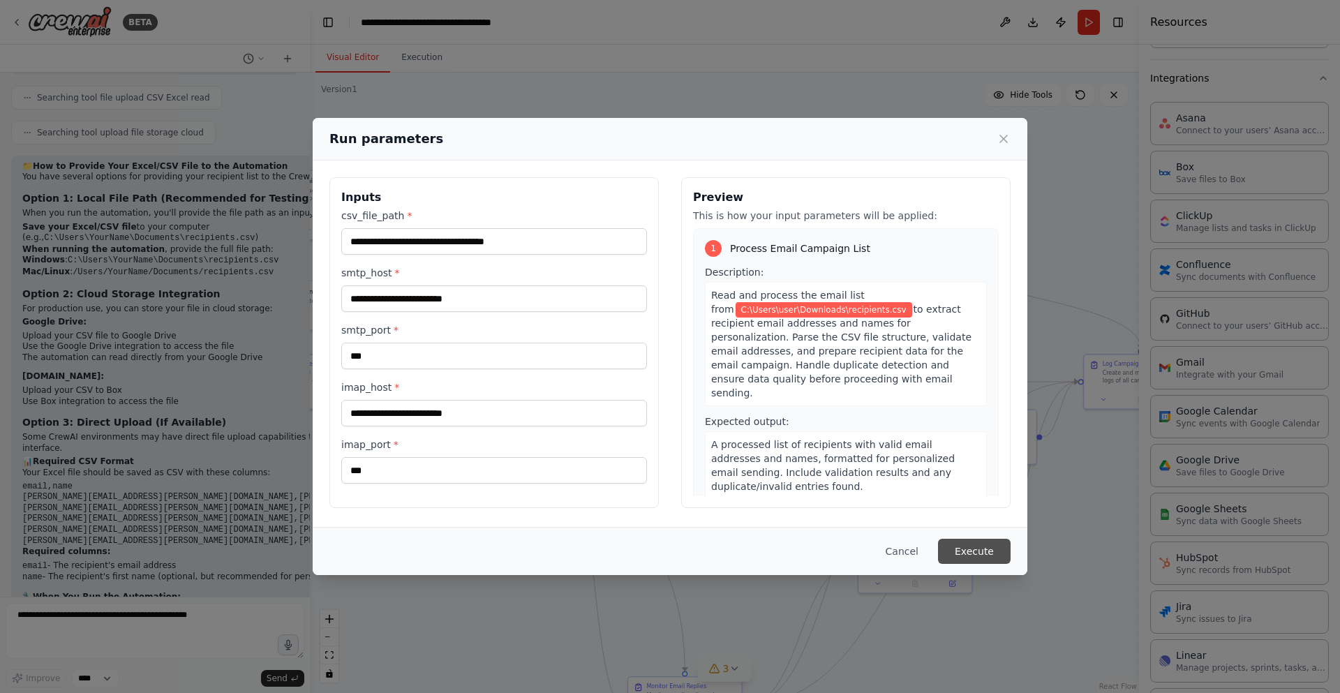
click at [961, 547] on button "Execute" at bounding box center [974, 551] width 73 height 25
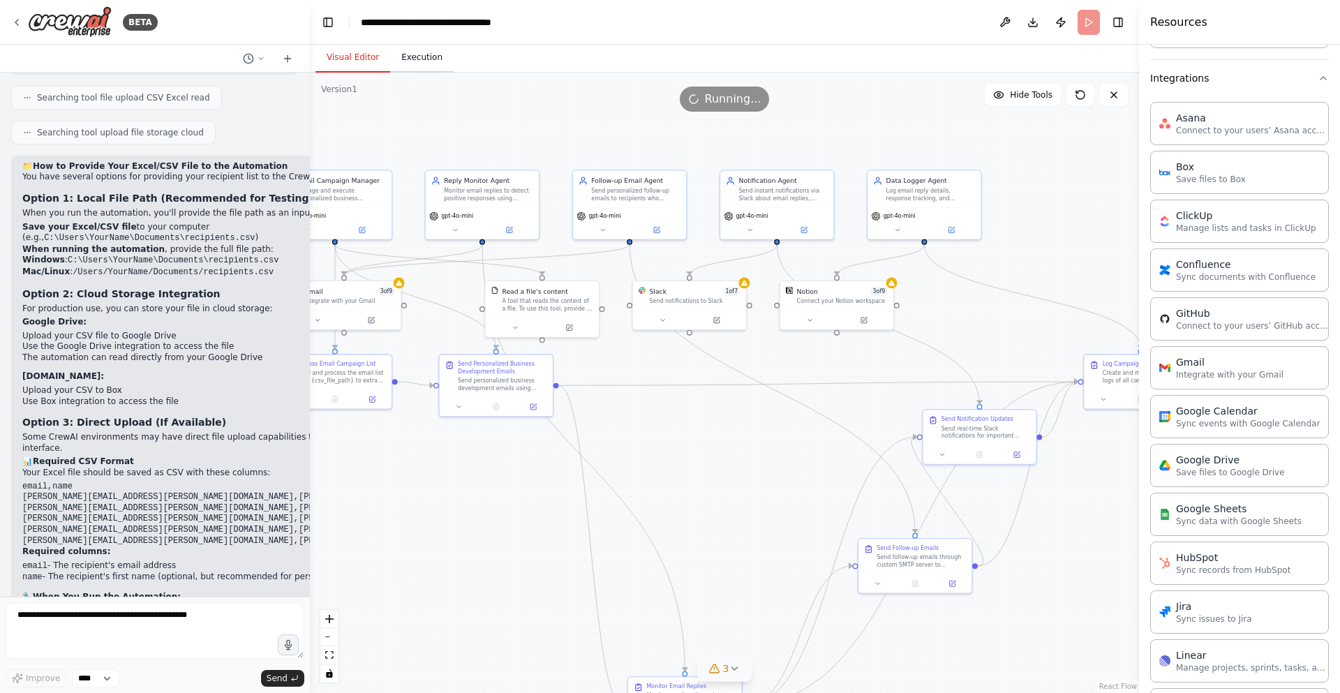
click at [420, 60] on button "Execution" at bounding box center [422, 57] width 64 height 29
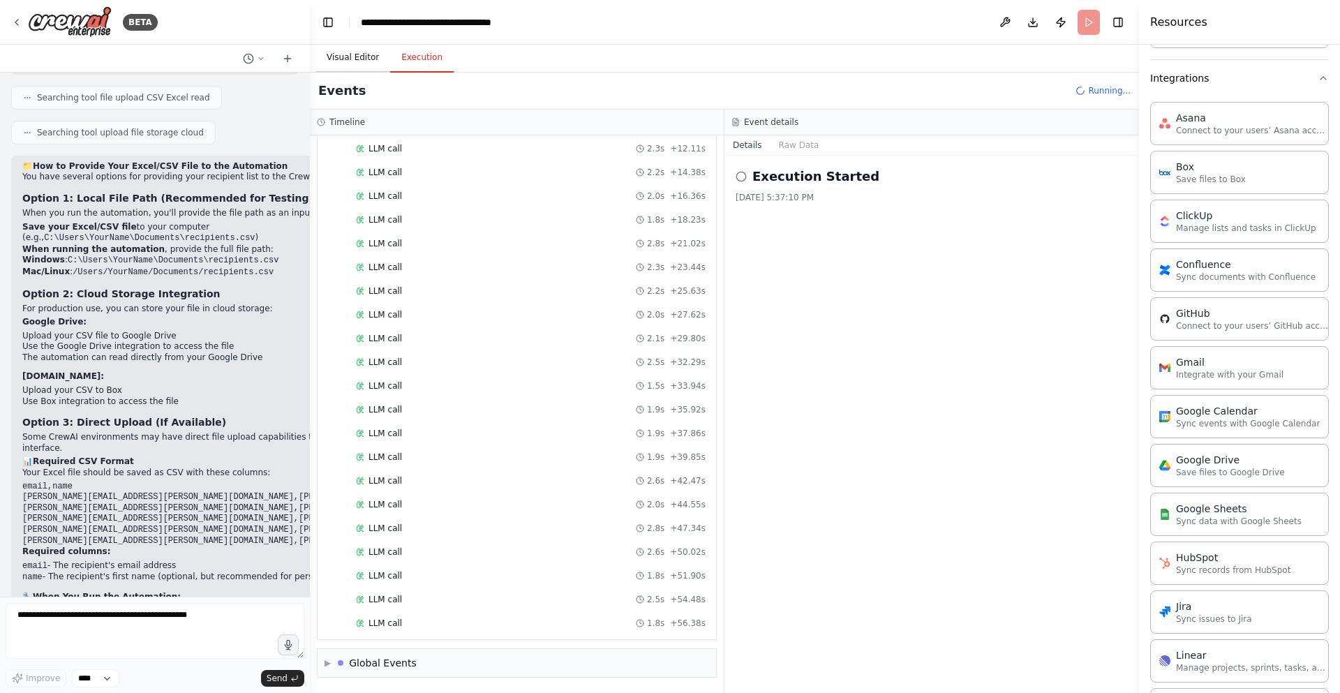
scroll to position [238, 0]
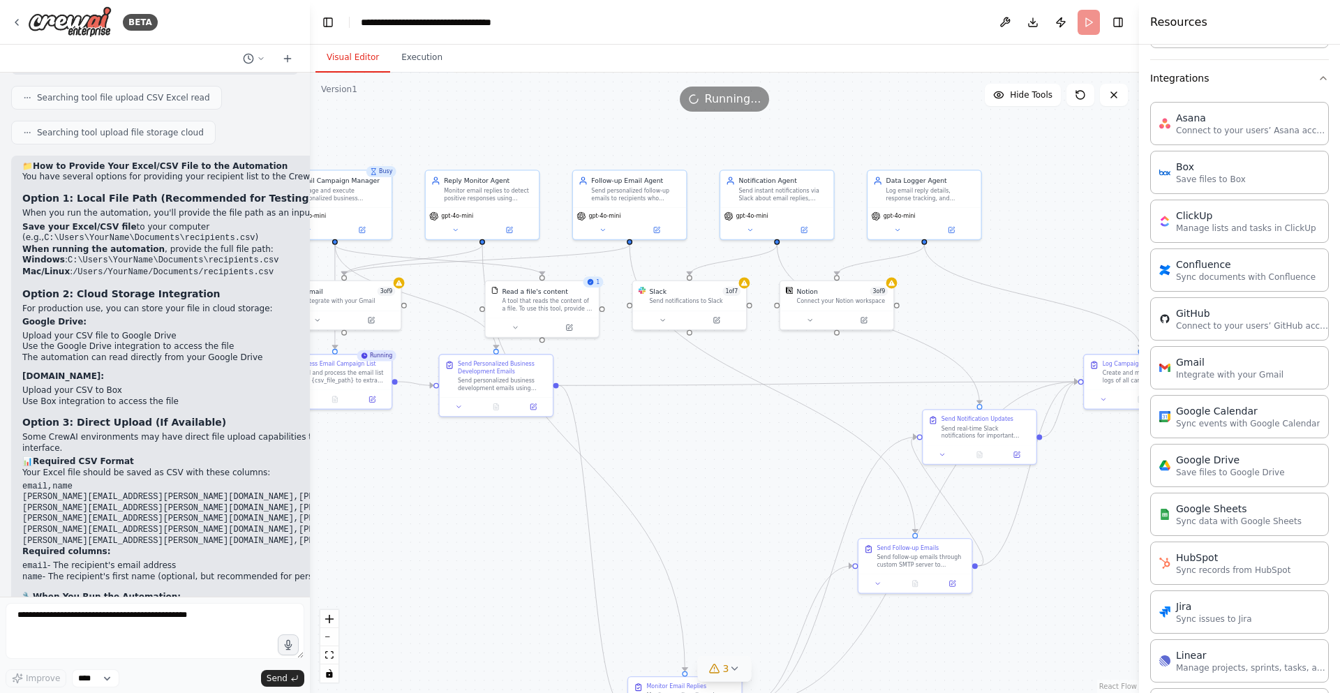
click at [353, 56] on button "Visual Editor" at bounding box center [353, 57] width 75 height 29
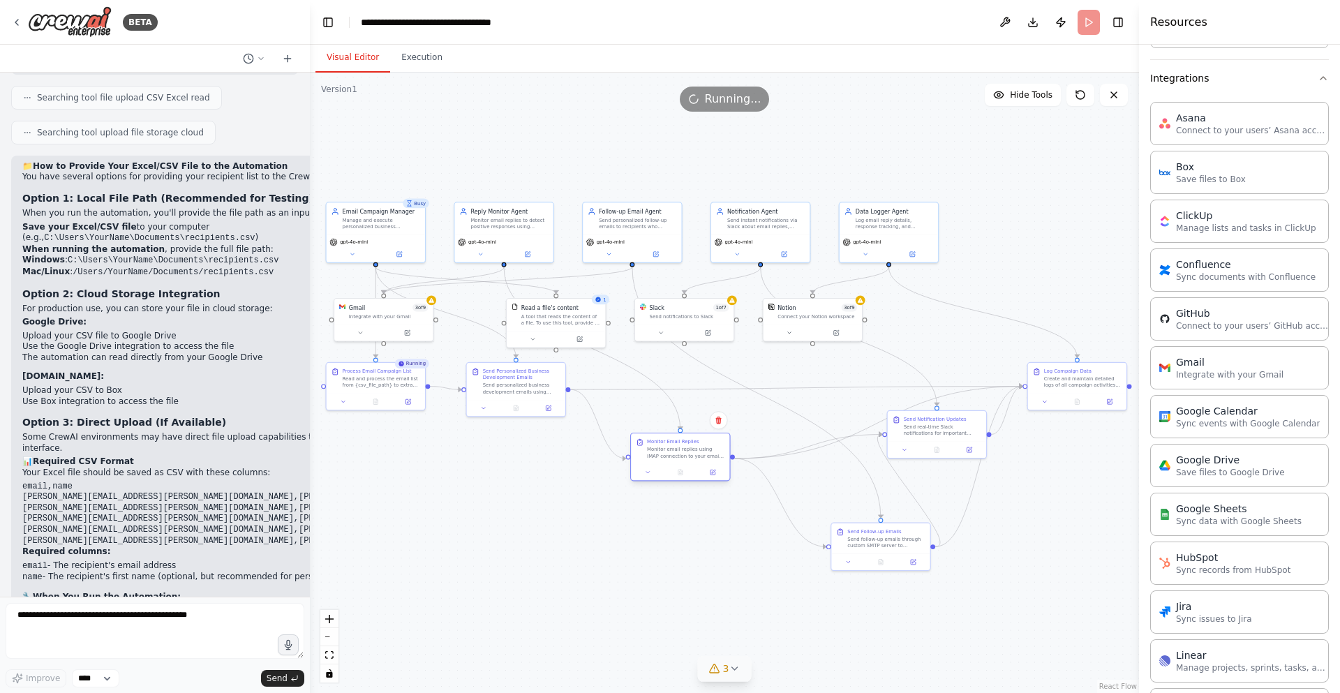
drag, startPoint x: 679, startPoint y: 667, endPoint x: 681, endPoint y: 451, distance: 215.7
click at [681, 451] on div "Monitor email replies using IMAP connection to your email server. Connect to {i…" at bounding box center [685, 452] width 77 height 13
click at [729, 668] on icon at bounding box center [734, 668] width 11 height 11
click at [658, 339] on div at bounding box center [684, 331] width 98 height 17
click at [664, 337] on div at bounding box center [684, 331] width 98 height 17
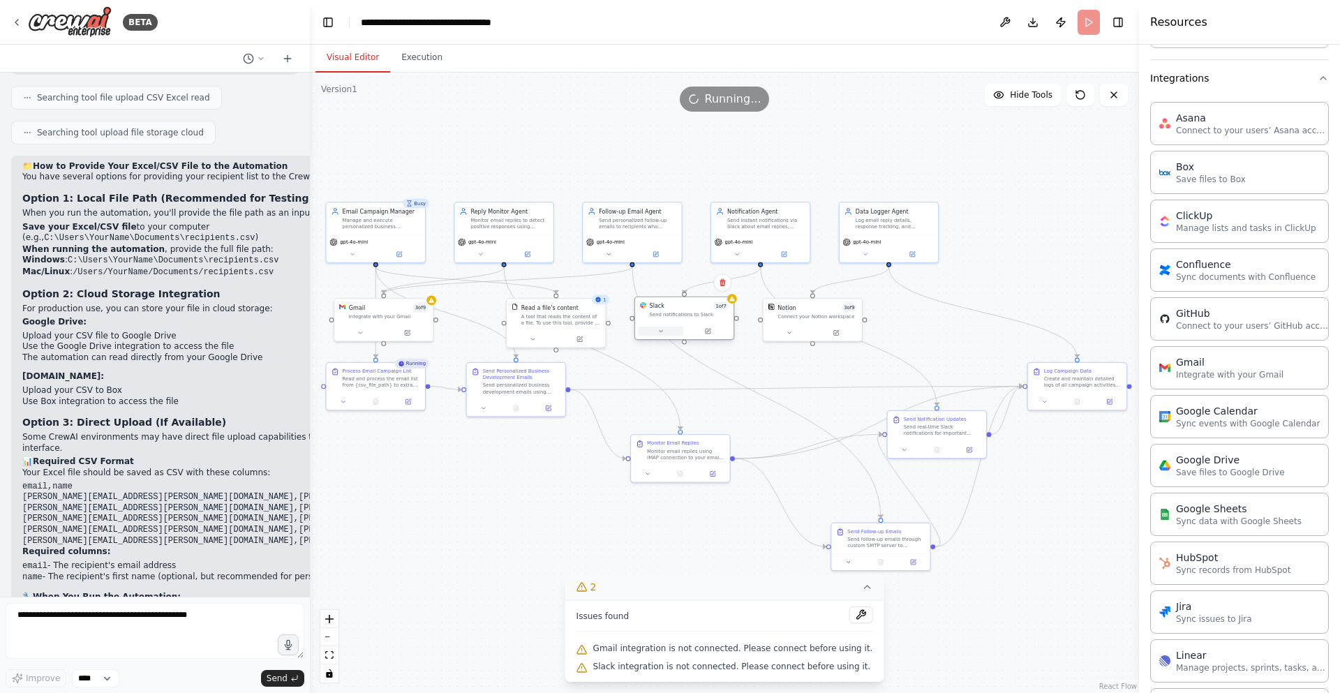
click at [664, 334] on icon at bounding box center [661, 331] width 6 height 6
click at [669, 401] on span "Recheck" at bounding box center [673, 400] width 20 height 6
click at [766, 470] on div "List Channel Members" at bounding box center [713, 461] width 142 height 20
click at [681, 403] on div "Not connected Connect to use this integration Recheck" at bounding box center [692, 391] width 91 height 26
click at [676, 403] on span "Recheck" at bounding box center [673, 400] width 20 height 6
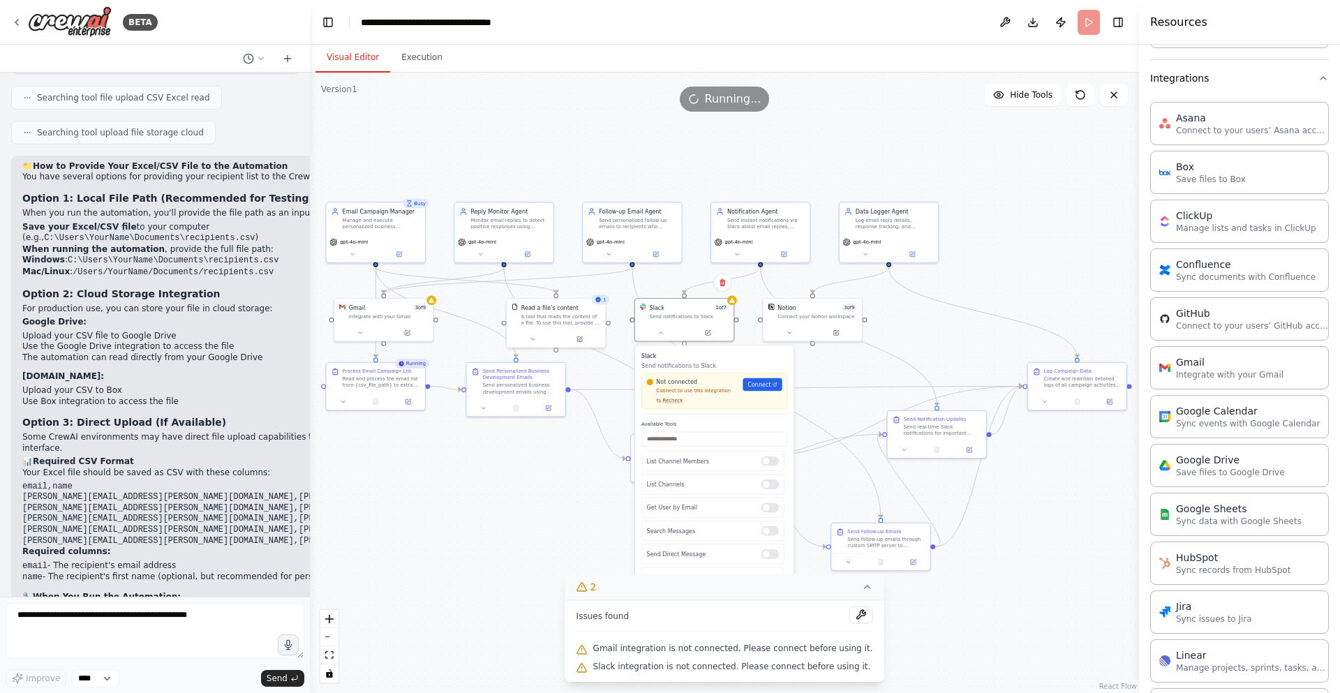
click at [676, 402] on span "Recheck" at bounding box center [673, 400] width 20 height 6
click at [676, 401] on span "Recheck" at bounding box center [673, 400] width 20 height 6
click at [676, 401] on div "Slack Send notifications to Slack Checking connection... Available Tools List C…" at bounding box center [714, 462] width 158 height 232
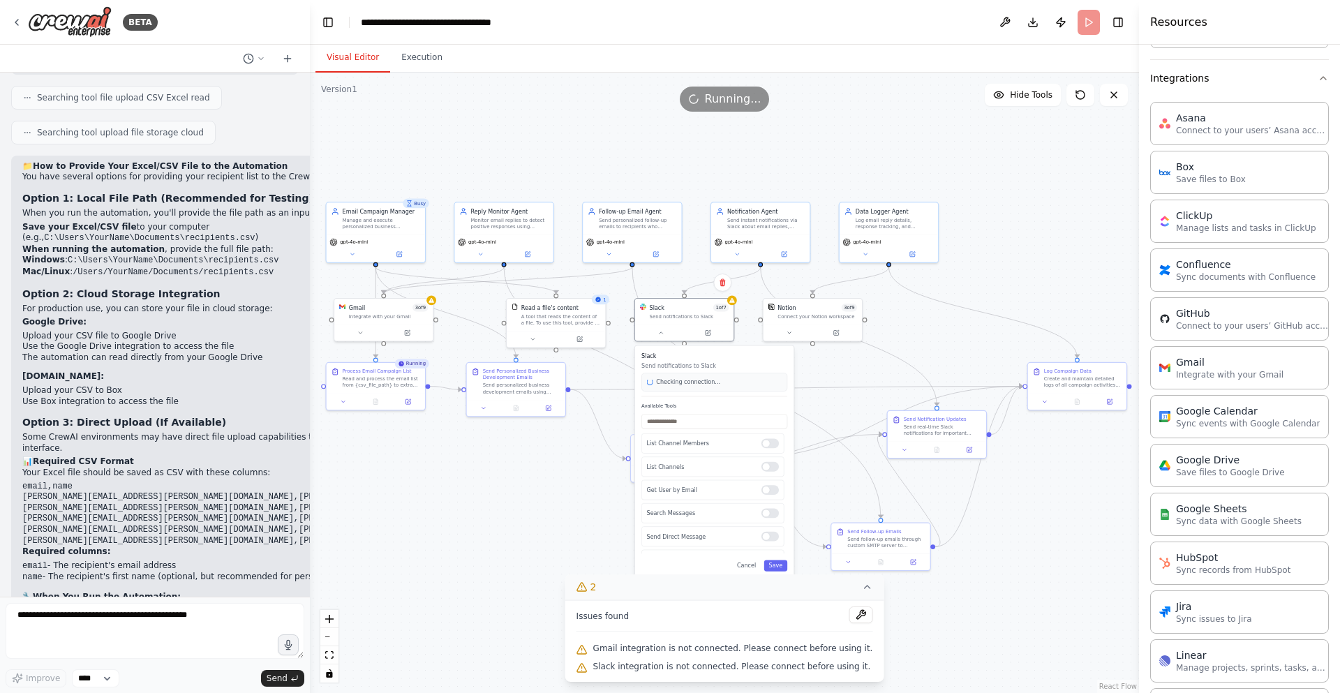
click at [676, 401] on div "Slack Send notifications to Slack Checking connection... Available Tools List C…" at bounding box center [714, 462] width 158 height 232
click at [676, 383] on span "Recheck" at bounding box center [680, 372] width 8 height 21
click at [676, 401] on span "Recheck" at bounding box center [672, 398] width 21 height 8
click at [759, 389] on link "Connect" at bounding box center [762, 384] width 39 height 13
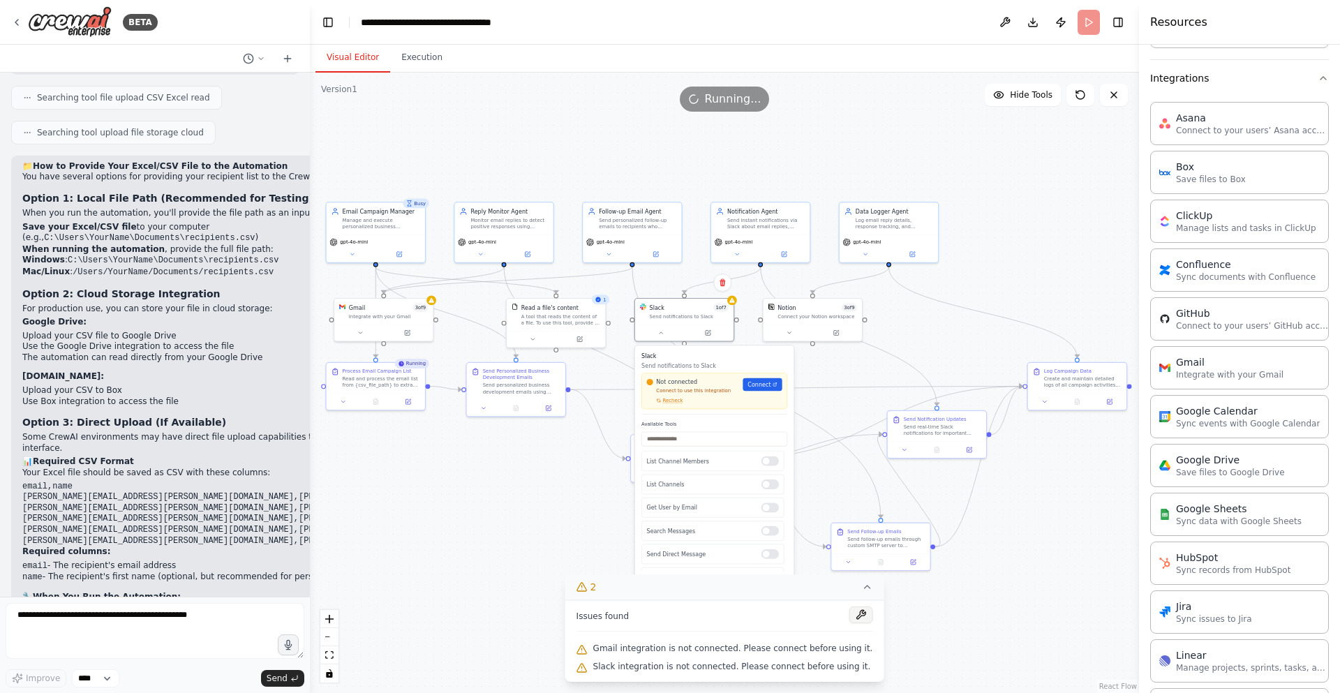
click at [849, 614] on button at bounding box center [861, 615] width 24 height 17
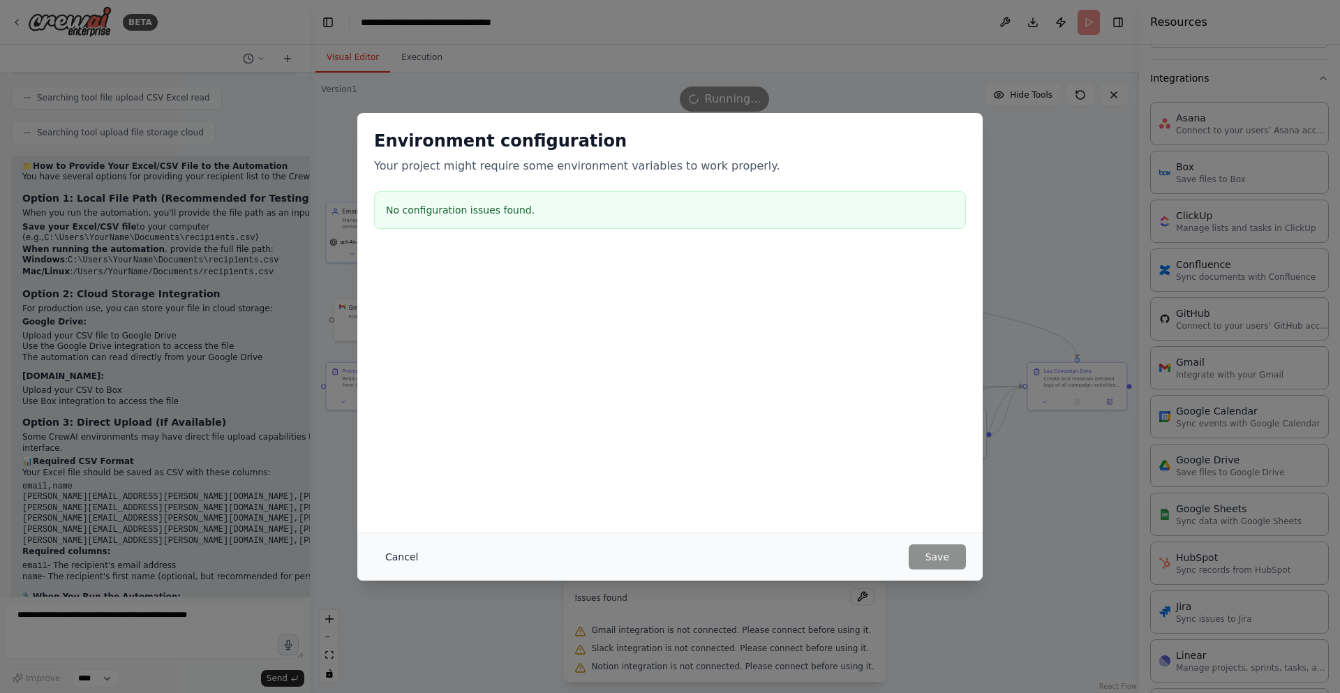
click at [394, 558] on button "Cancel" at bounding box center [401, 556] width 55 height 25
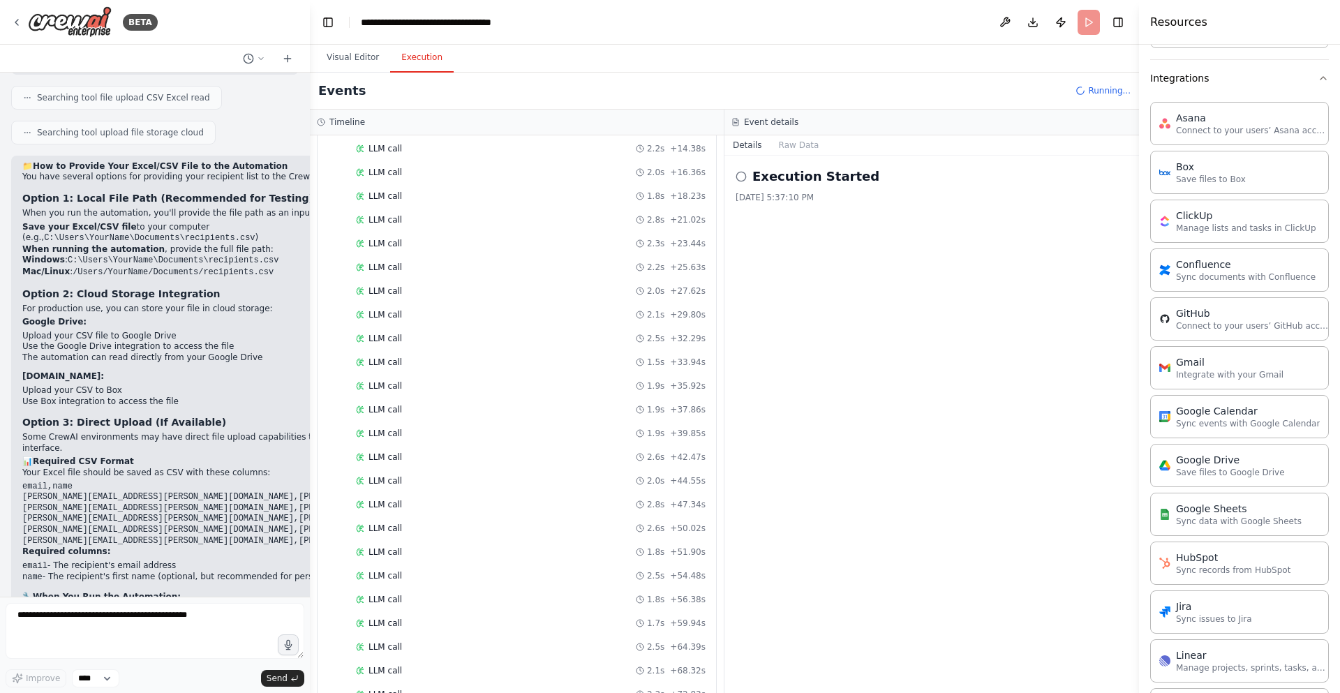
click at [413, 57] on button "Execution" at bounding box center [422, 57] width 64 height 29
click at [350, 662] on div "Global Events" at bounding box center [377, 663] width 79 height 14
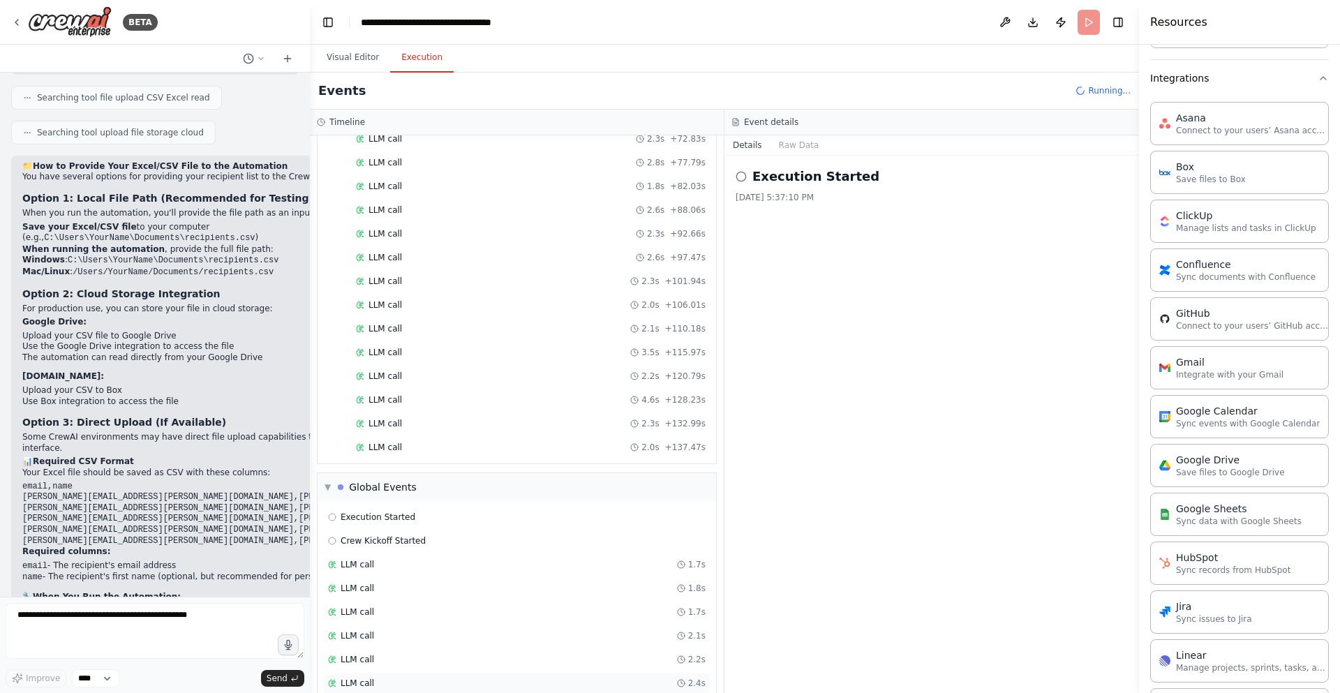
scroll to position [798, 0]
click at [362, 59] on button "Visual Editor" at bounding box center [353, 57] width 75 height 29
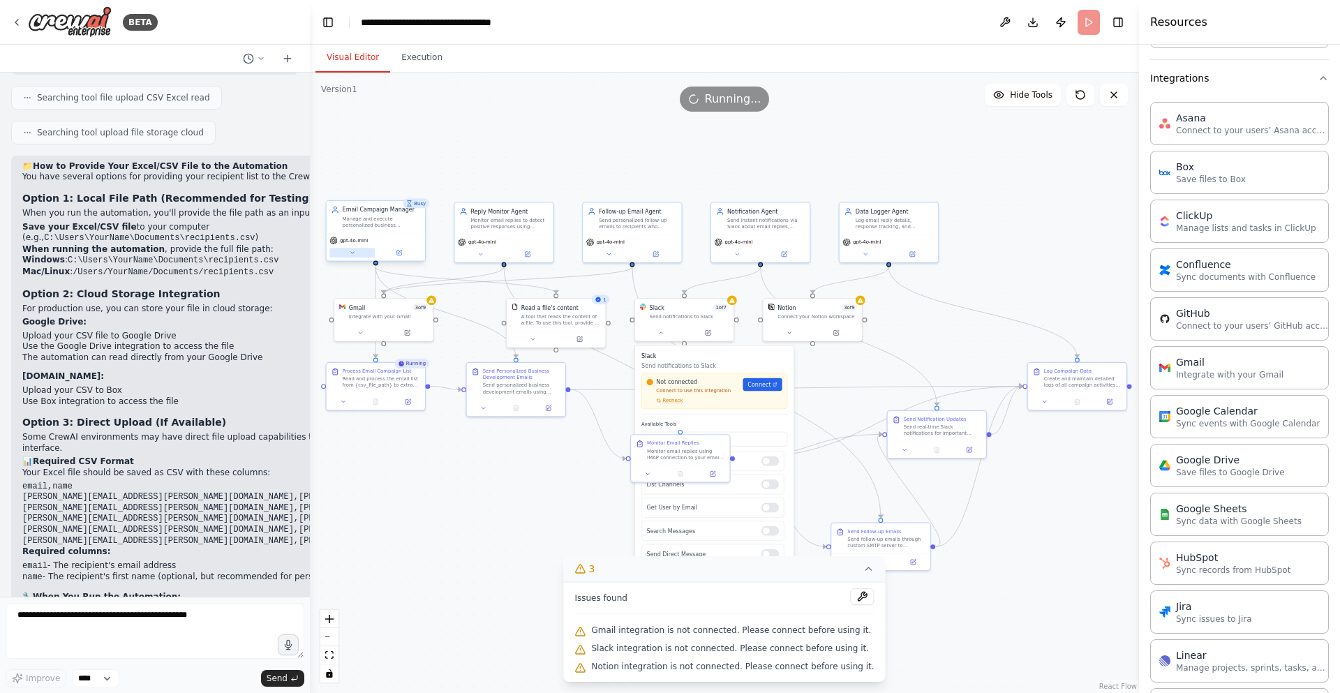
click at [349, 251] on icon at bounding box center [352, 252] width 6 height 6
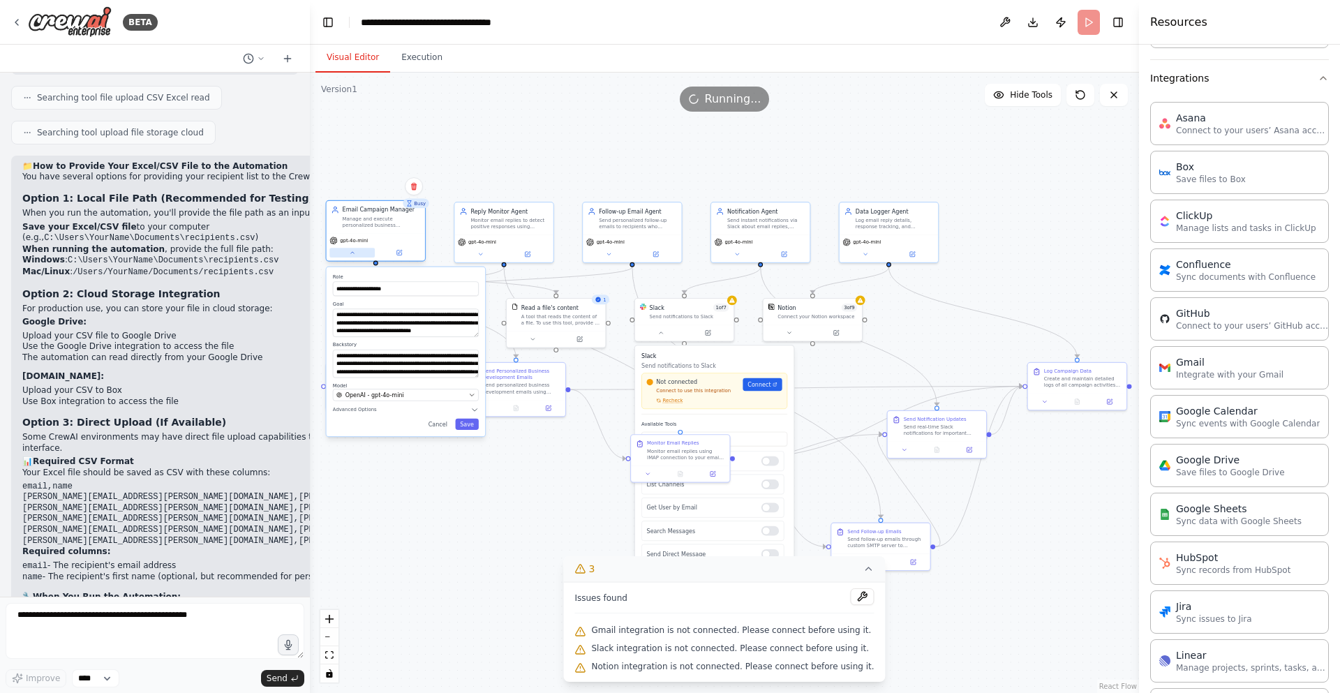
click at [349, 251] on icon at bounding box center [352, 252] width 6 height 6
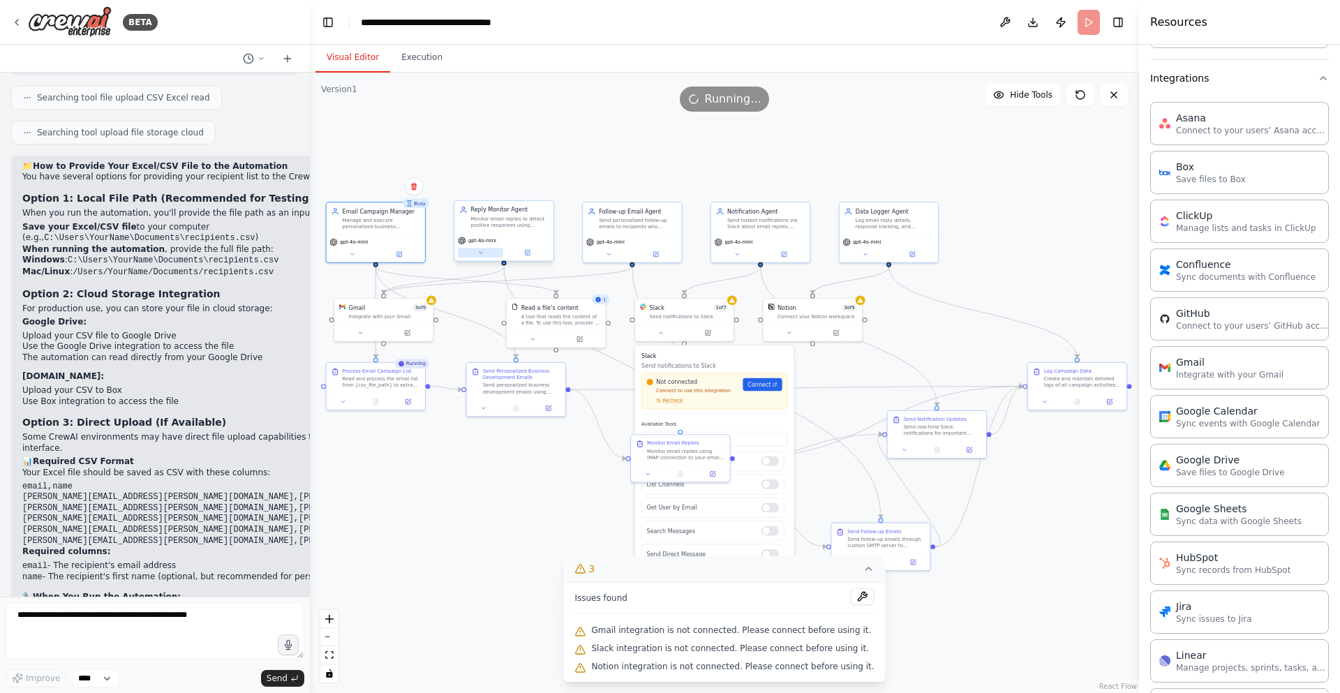
click at [477, 251] on icon at bounding box center [480, 252] width 6 height 6
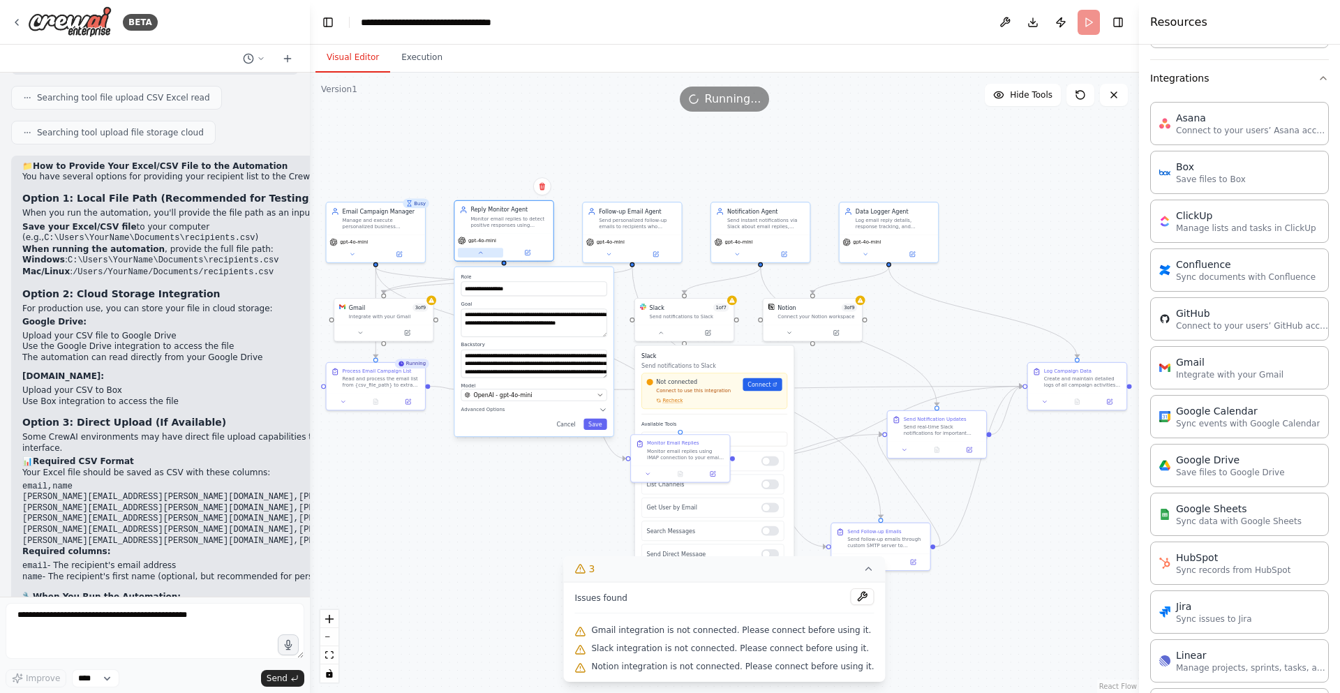
click at [477, 251] on button at bounding box center [480, 253] width 45 height 10
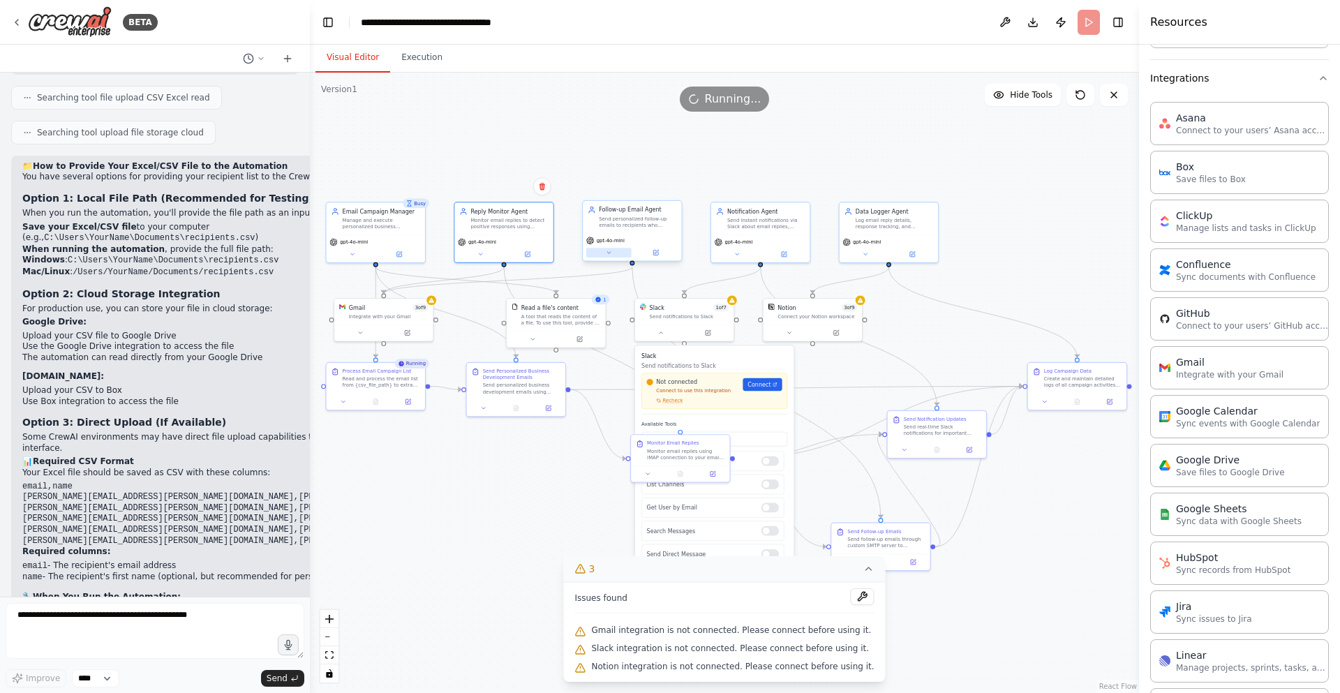
click at [606, 253] on icon at bounding box center [609, 252] width 6 height 6
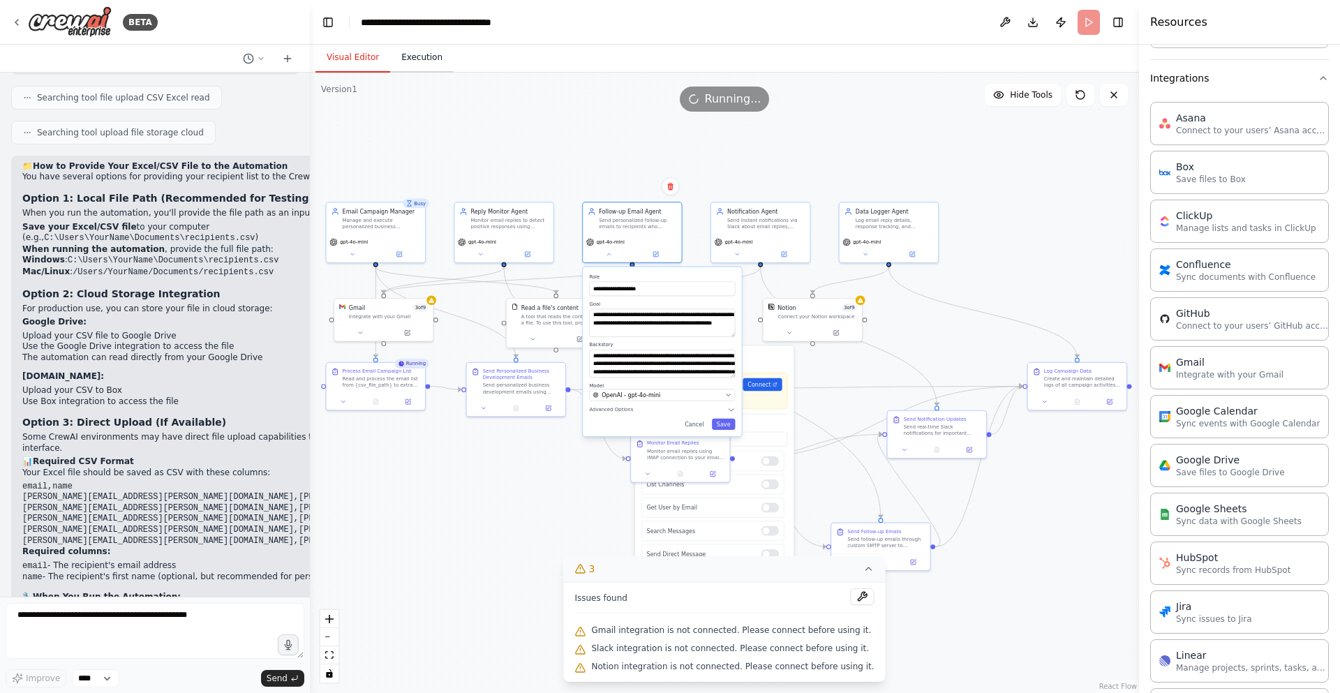
click at [407, 52] on button "Execution" at bounding box center [422, 57] width 64 height 29
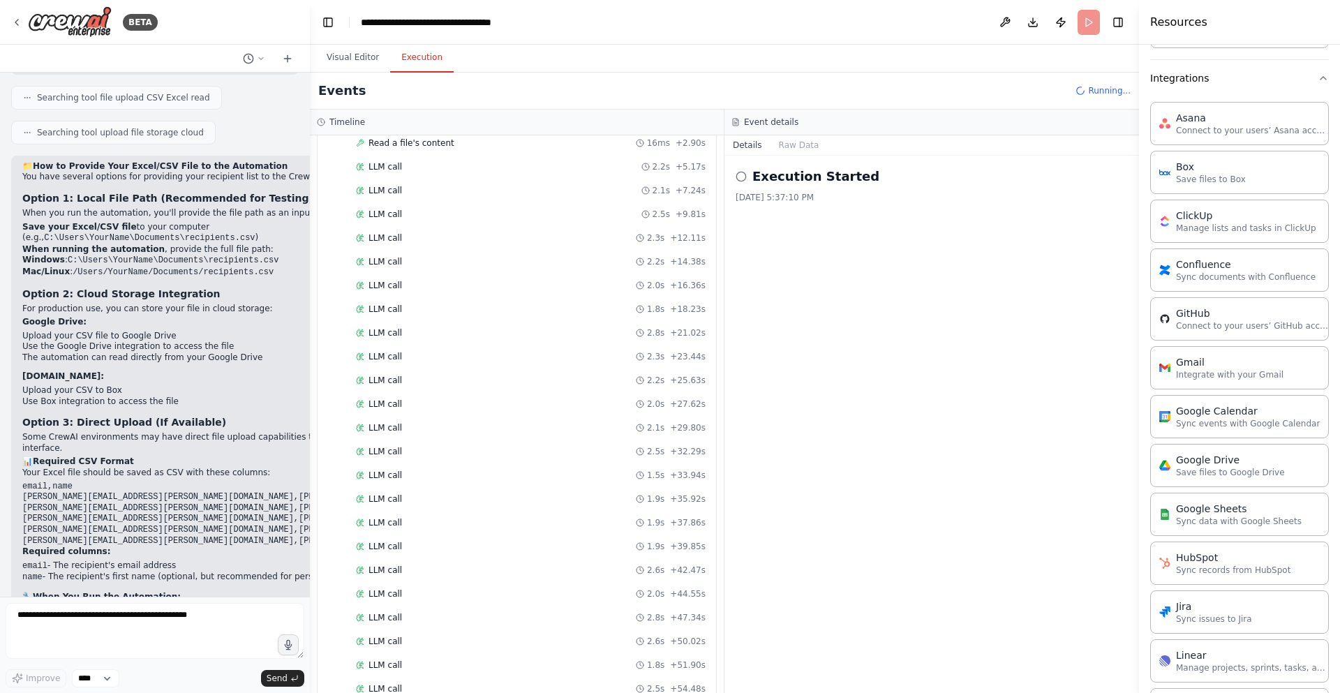
scroll to position [0, 0]
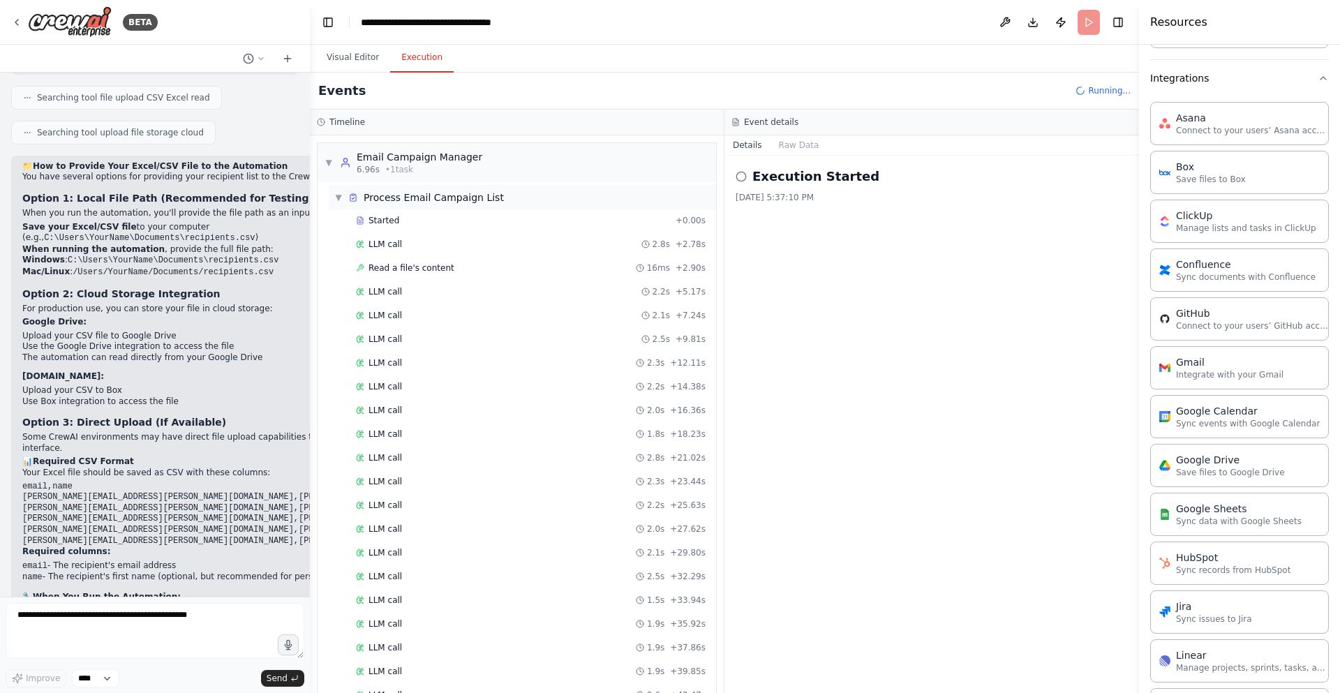
click at [340, 198] on span "▼" at bounding box center [338, 197] width 8 height 11
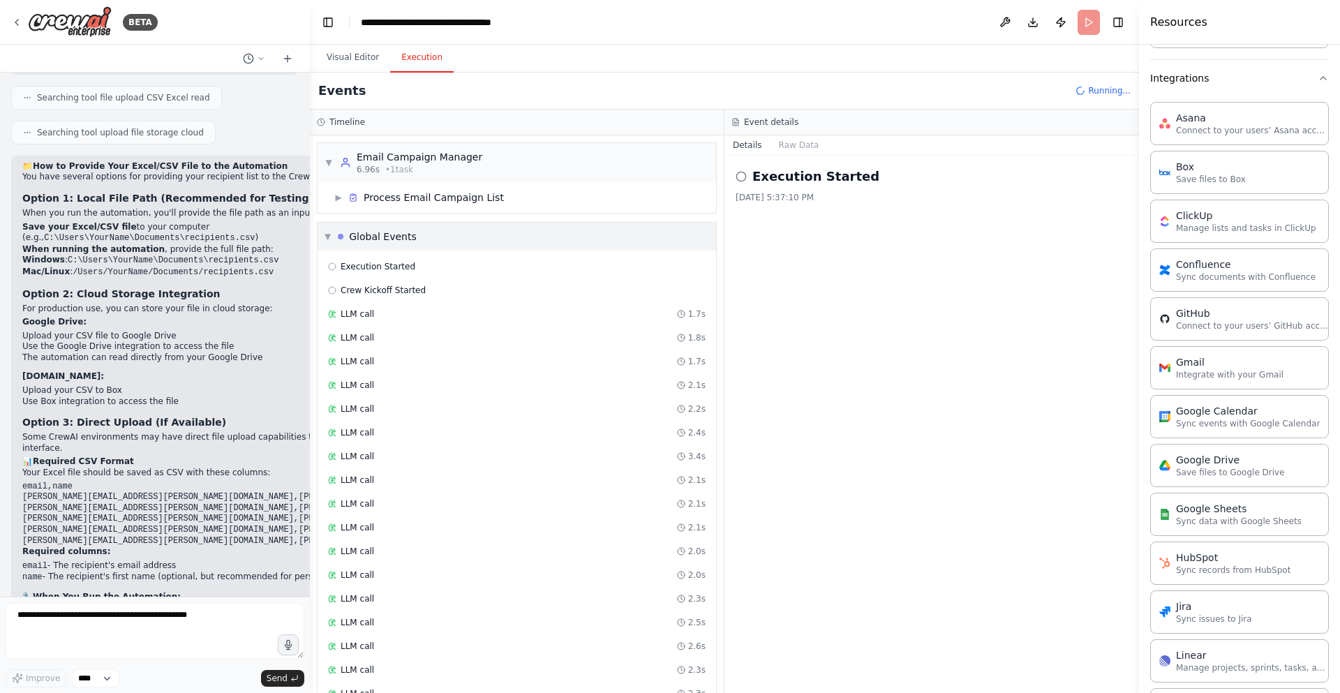
click at [334, 240] on div "▼ Global Events" at bounding box center [371, 237] width 92 height 14
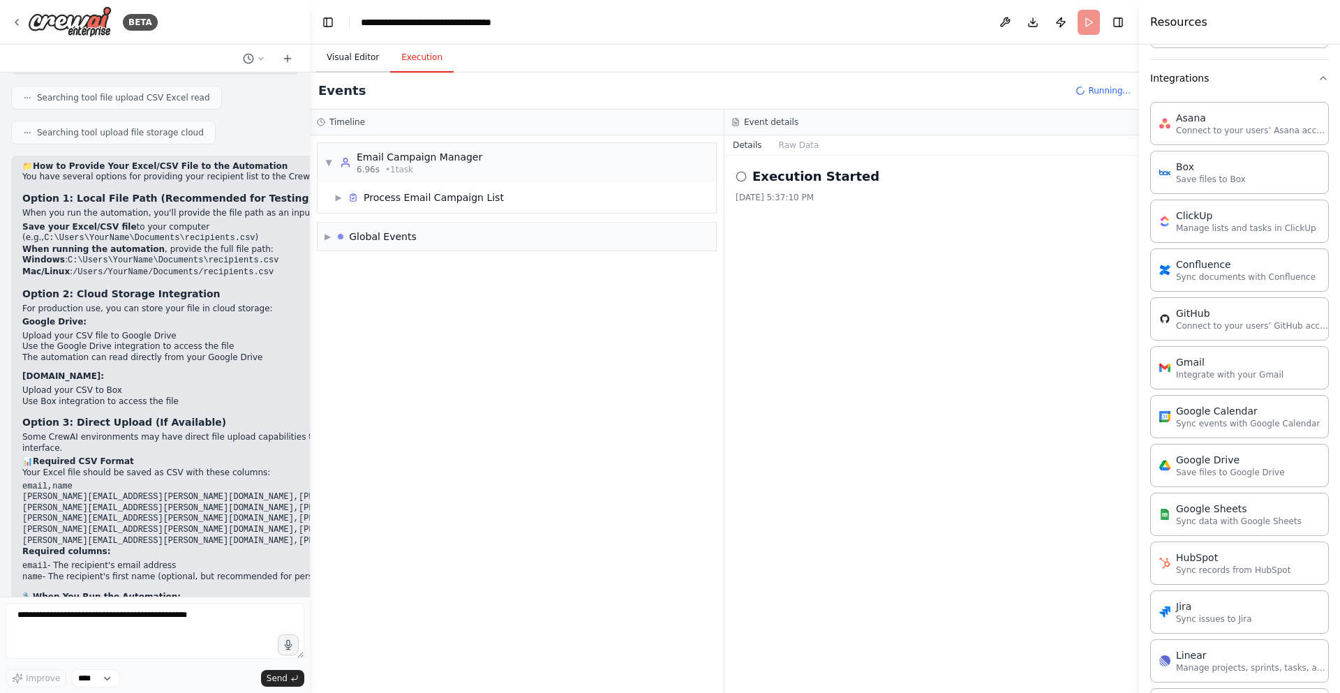
click at [364, 61] on button "Visual Editor" at bounding box center [353, 57] width 75 height 29
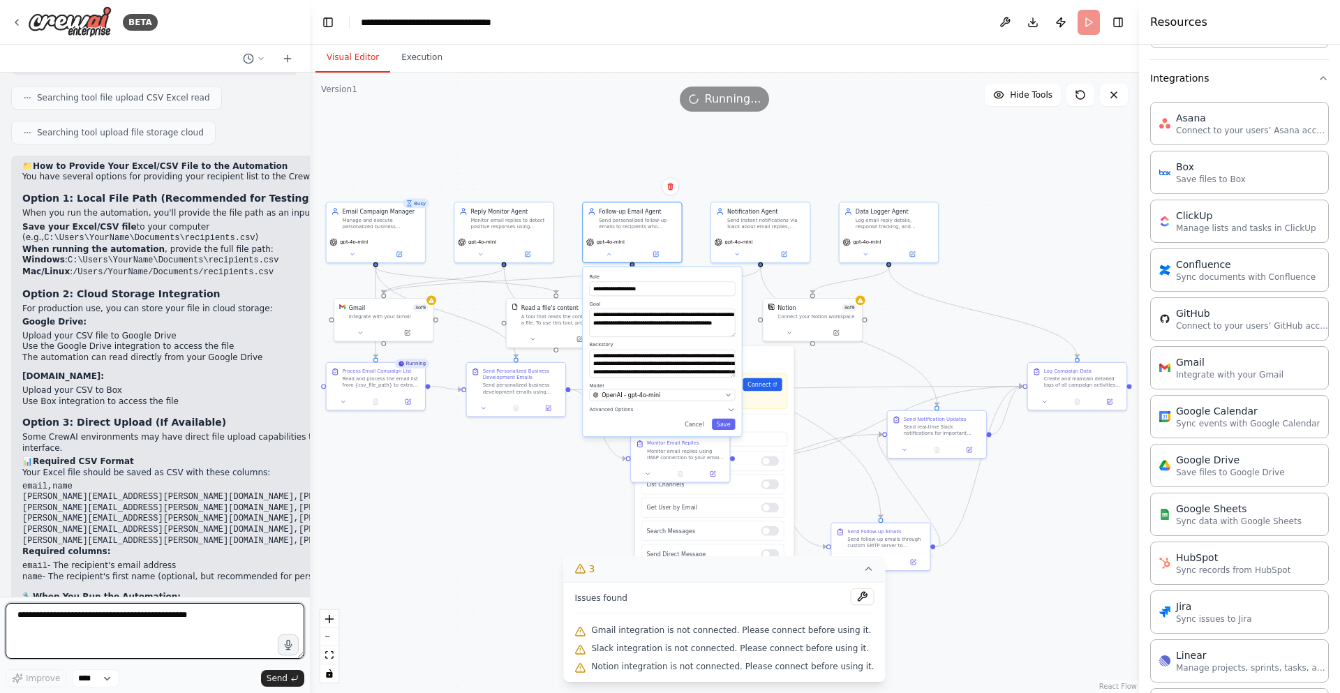
click at [131, 621] on textarea "**********" at bounding box center [155, 631] width 299 height 56
type textarea "**********"
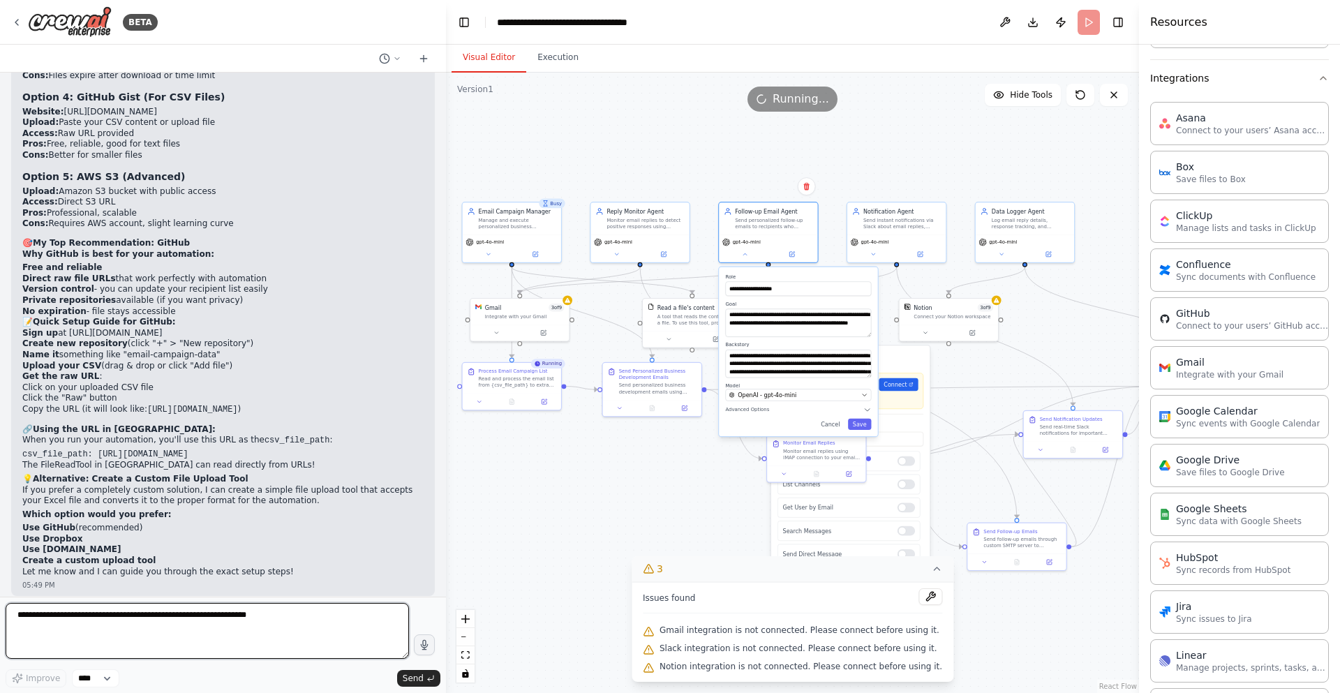
scroll to position [9066, 0]
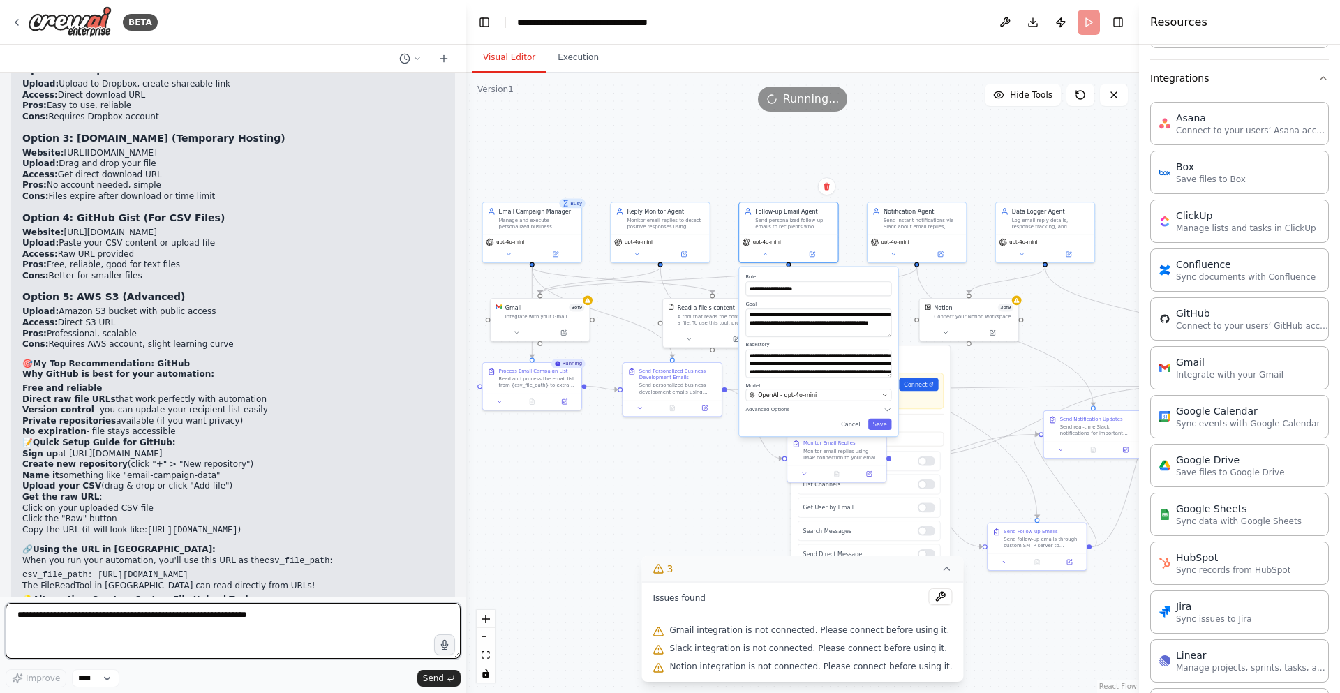
drag, startPoint x: 305, startPoint y: 334, endPoint x: 466, endPoint y: 339, distance: 161.3
click at [466, 339] on div "BETA Prompt for Creating a CrewAI Workflow for Email Automation: Create a CrewA…" at bounding box center [670, 346] width 1340 height 693
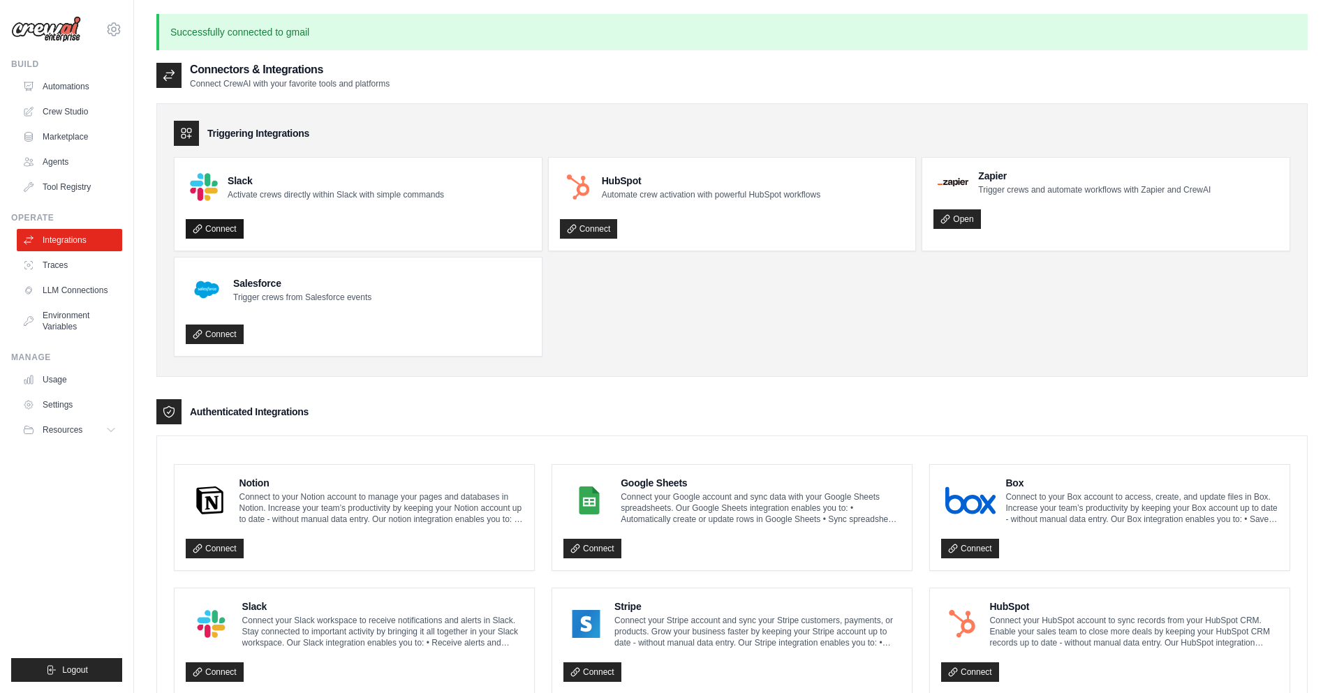
click at [221, 227] on link "Connect" at bounding box center [215, 229] width 58 height 20
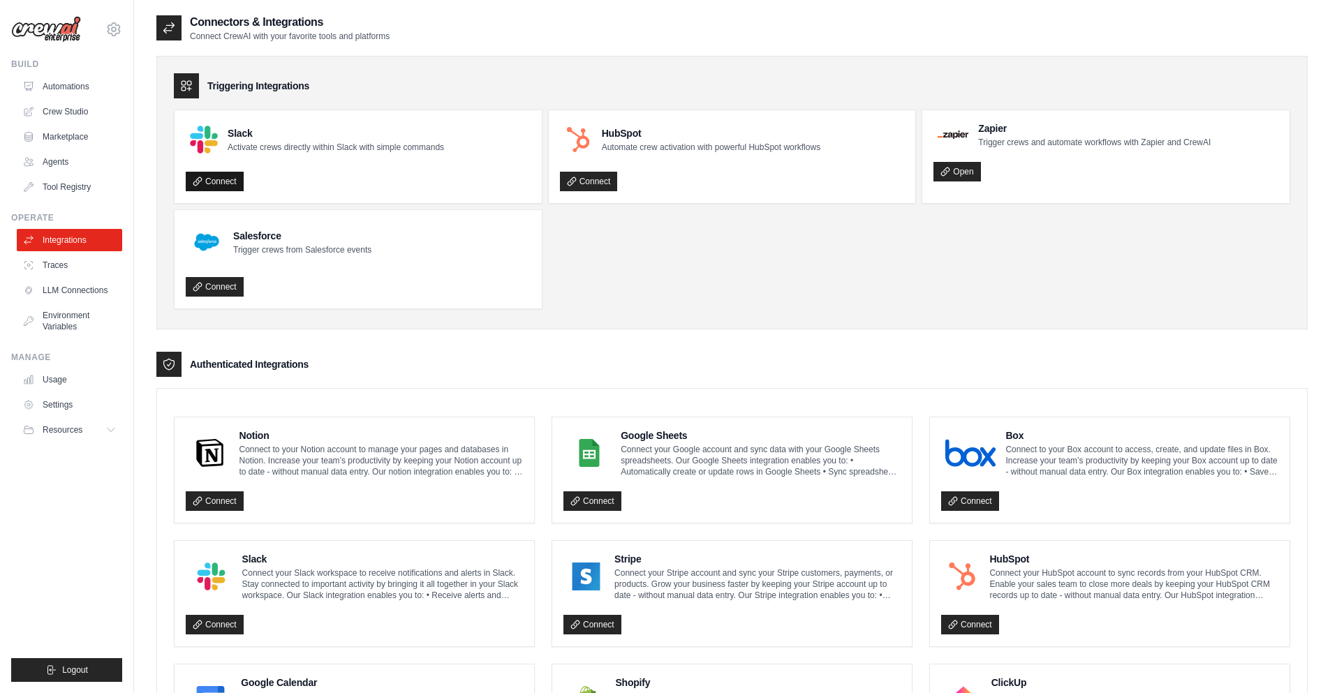
click at [233, 177] on link "Connect" at bounding box center [215, 182] width 58 height 20
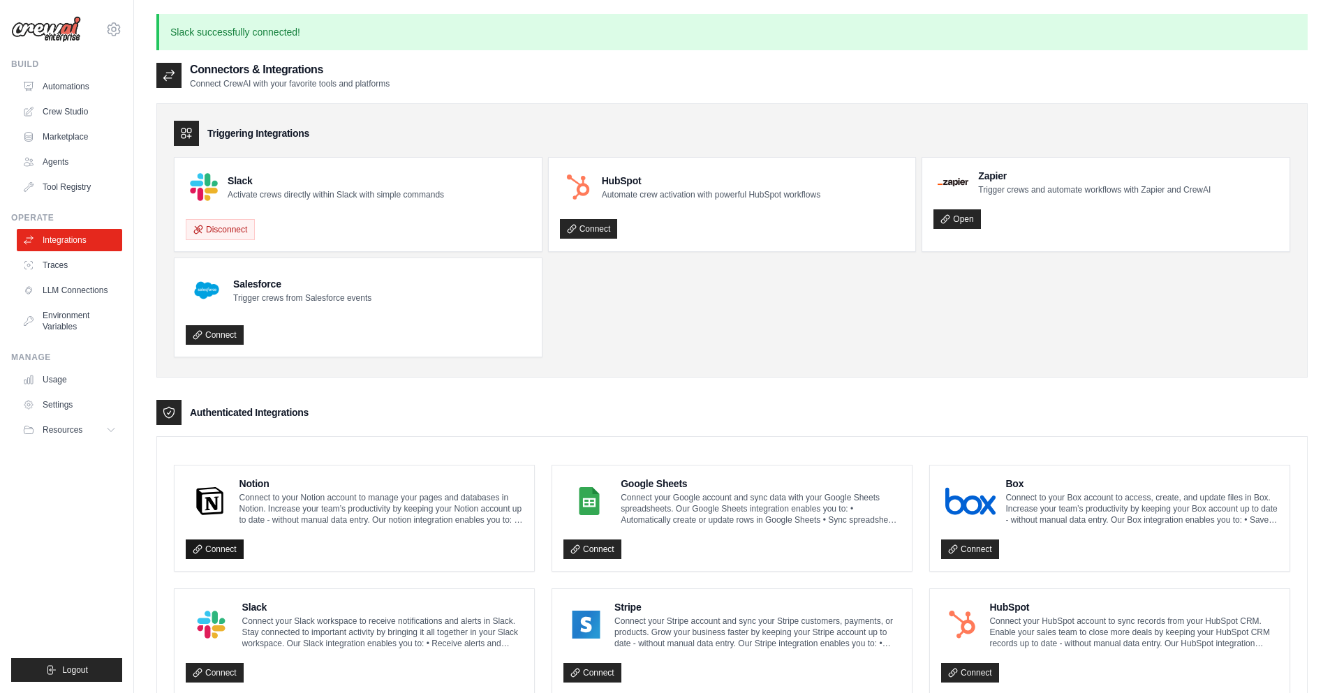
click at [223, 545] on link "Connect" at bounding box center [215, 550] width 58 height 20
